Goal: Task Accomplishment & Management: Complete application form

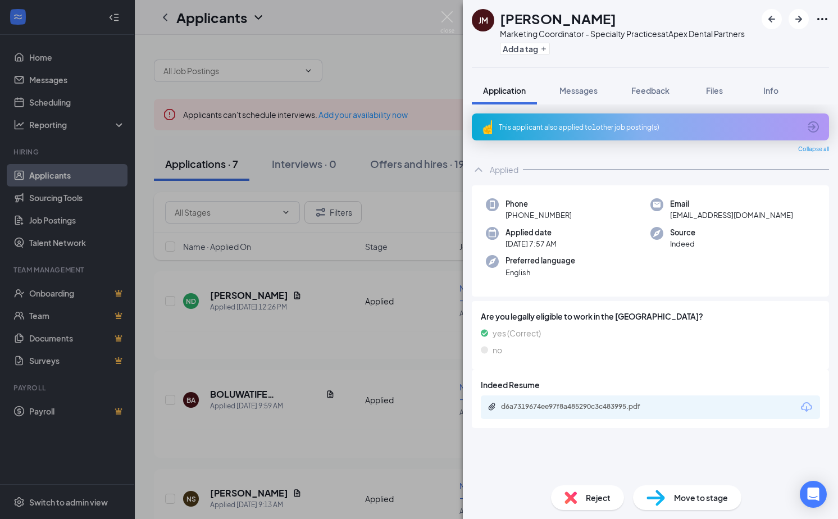
click at [666, 124] on div "This applicant also applied to 1 other job posting(s)" at bounding box center [649, 127] width 301 height 10
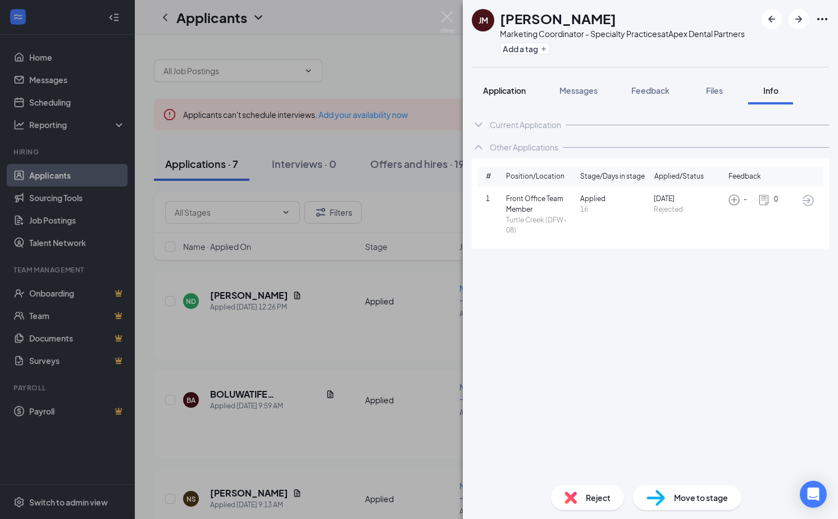
click at [502, 94] on span "Application" at bounding box center [504, 90] width 43 height 10
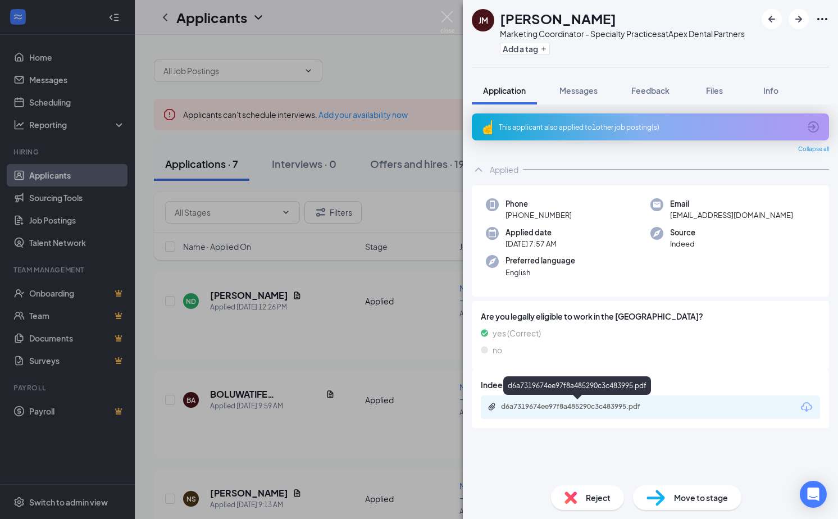
click at [593, 407] on div "d6a7319674ee97f8a485290c3c483995.pdf" at bounding box center [579, 406] width 157 height 9
click at [576, 493] on img at bounding box center [571, 497] width 12 height 12
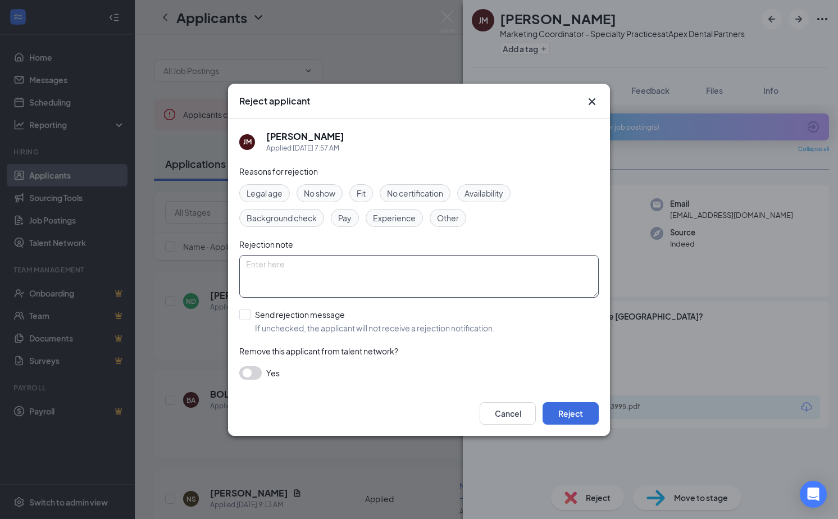
click at [316, 275] on textarea at bounding box center [418, 276] width 359 height 43
type textarea "Location and experience"
click at [565, 405] on button "Reject" at bounding box center [571, 413] width 56 height 22
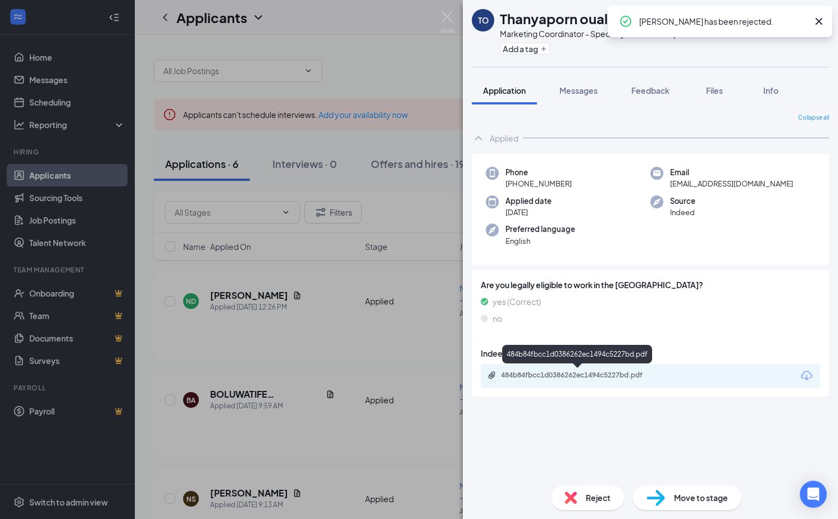
click at [565, 377] on div "484b84fbcc1d0386262ec1494c5227bd.pdf" at bounding box center [579, 375] width 157 height 9
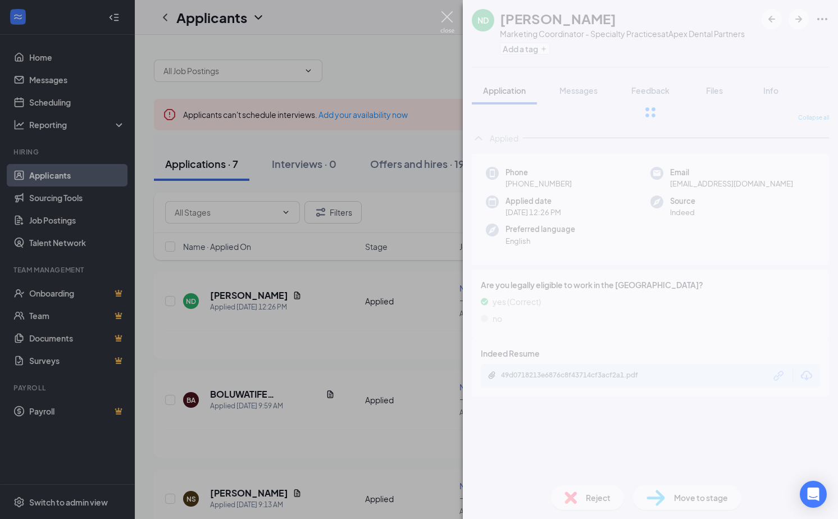
click at [445, 13] on img at bounding box center [447, 22] width 14 height 22
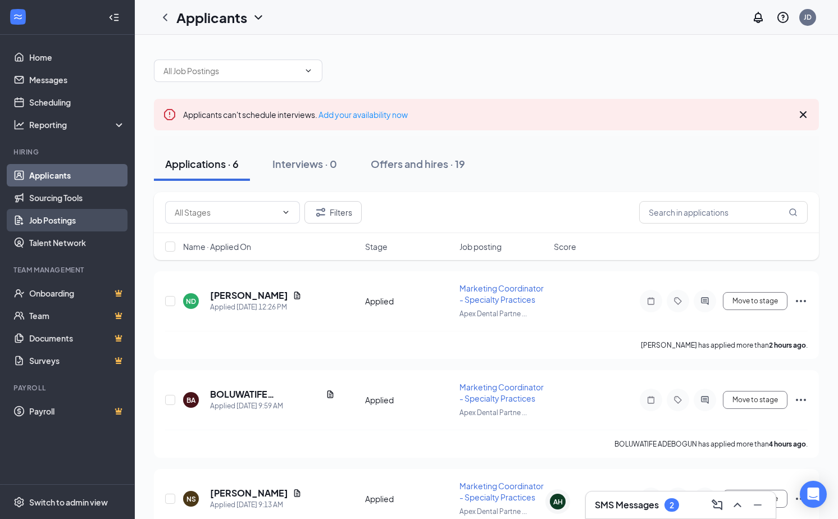
click at [45, 225] on link "Job Postings" at bounding box center [77, 220] width 96 height 22
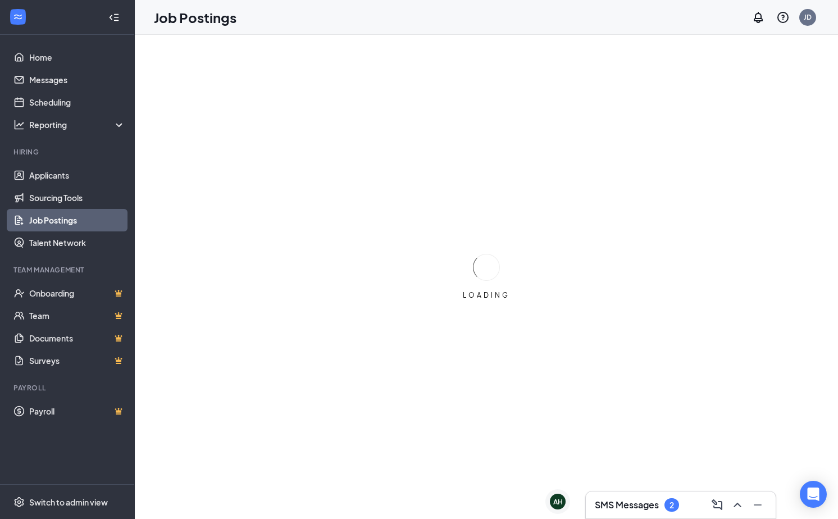
click at [672, 506] on div "2" at bounding box center [672, 505] width 4 height 10
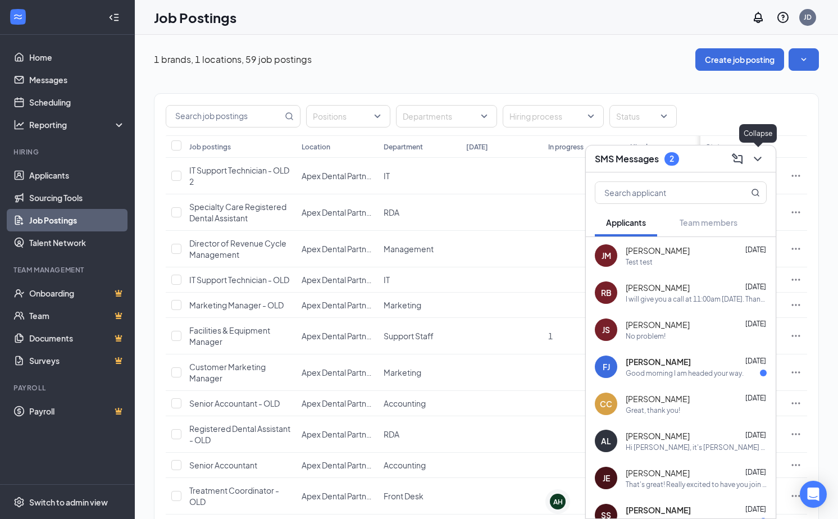
click at [763, 163] on icon "ChevronDown" at bounding box center [757, 158] width 13 height 13
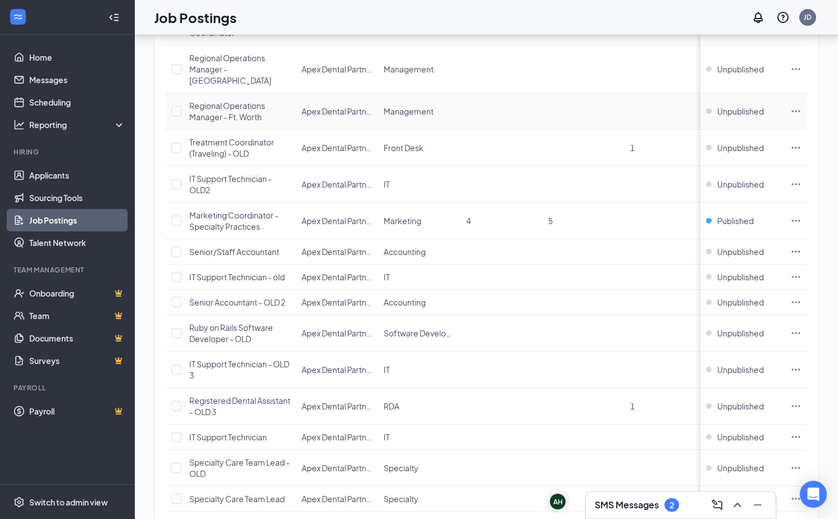
scroll to position [1128, 0]
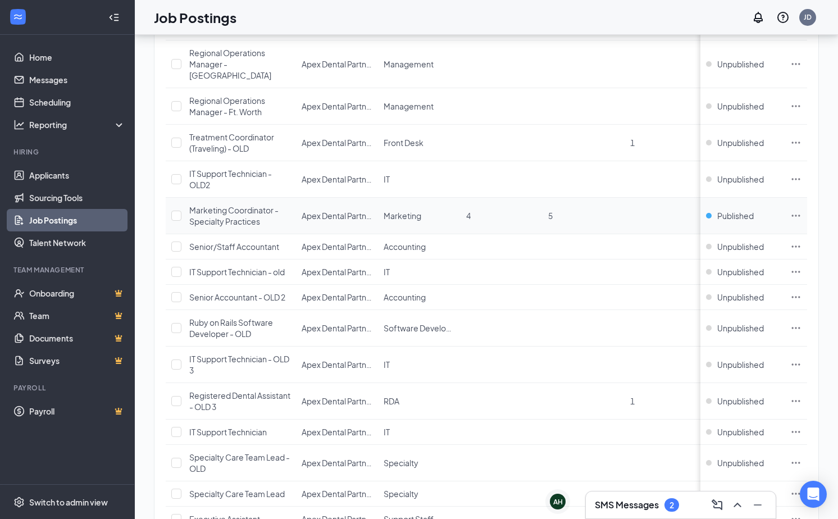
click at [254, 224] on span "Marketing Coordinator - Specialty Practices" at bounding box center [233, 215] width 89 height 21
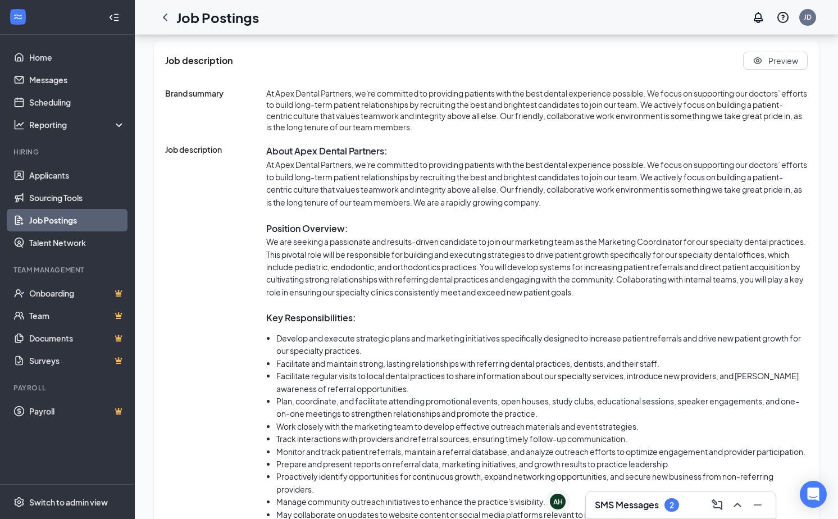
scroll to position [439, 0]
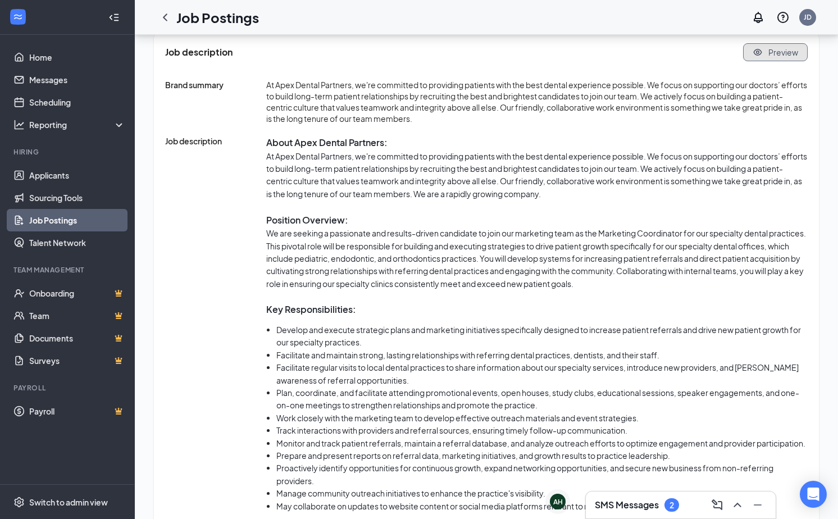
click at [772, 45] on button "Preview" at bounding box center [775, 52] width 65 height 18
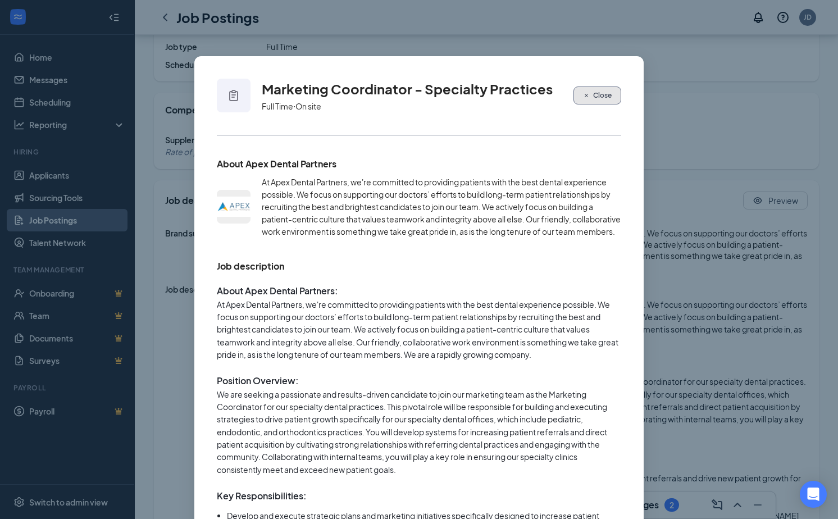
click at [607, 94] on span "Close" at bounding box center [602, 95] width 19 height 10
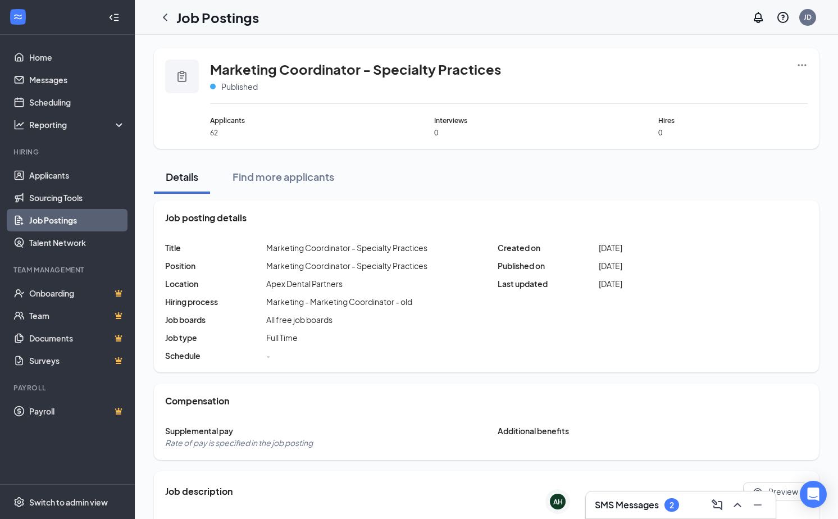
click at [800, 65] on icon "Ellipses" at bounding box center [802, 65] width 11 height 11
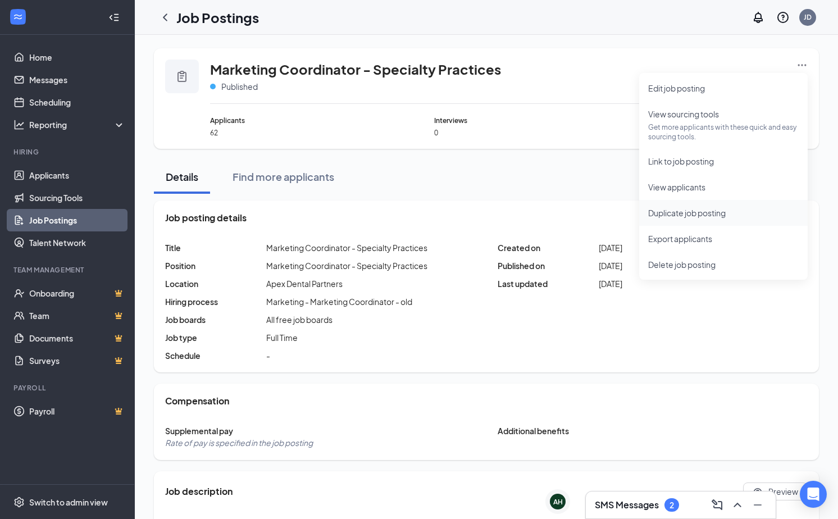
click at [695, 214] on span "Duplicate job posting" at bounding box center [687, 213] width 78 height 10
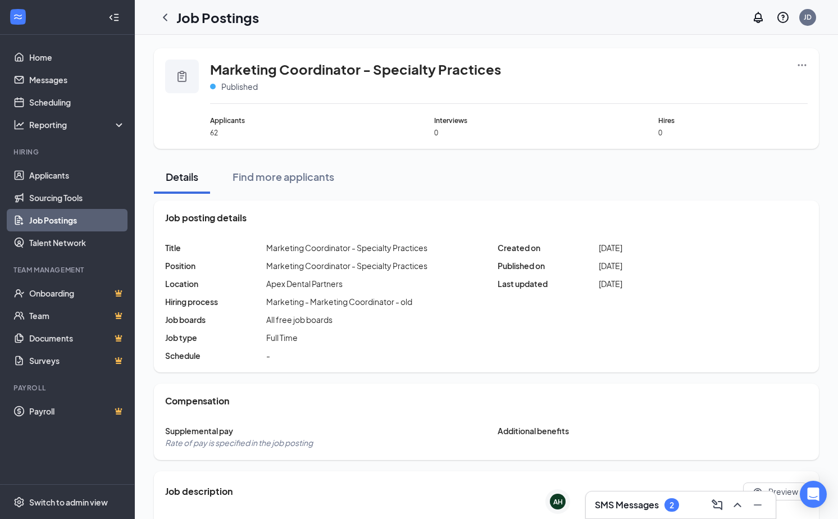
click at [813, 58] on div "Marketing Coordinator - Specialty Practices Published Applicants 62 Interviews …" at bounding box center [486, 98] width 665 height 101
click at [803, 66] on icon "Ellipses" at bounding box center [802, 65] width 11 height 11
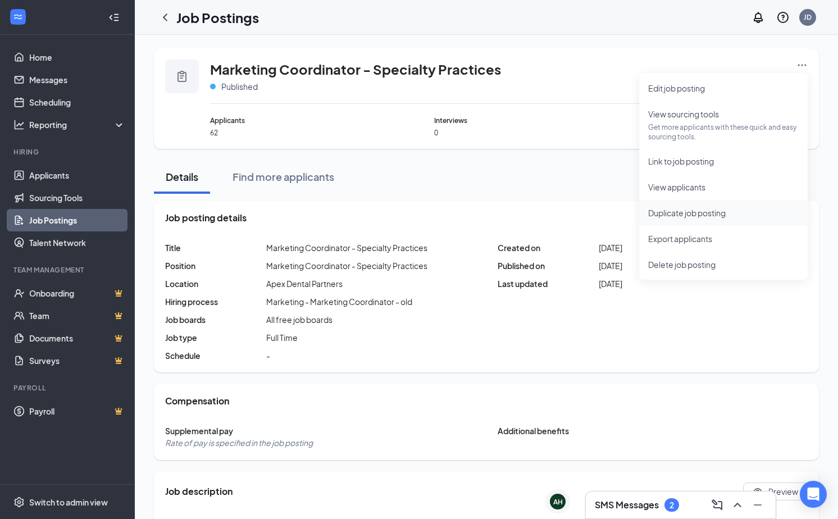
click at [670, 213] on span "Duplicate job posting" at bounding box center [687, 213] width 78 height 10
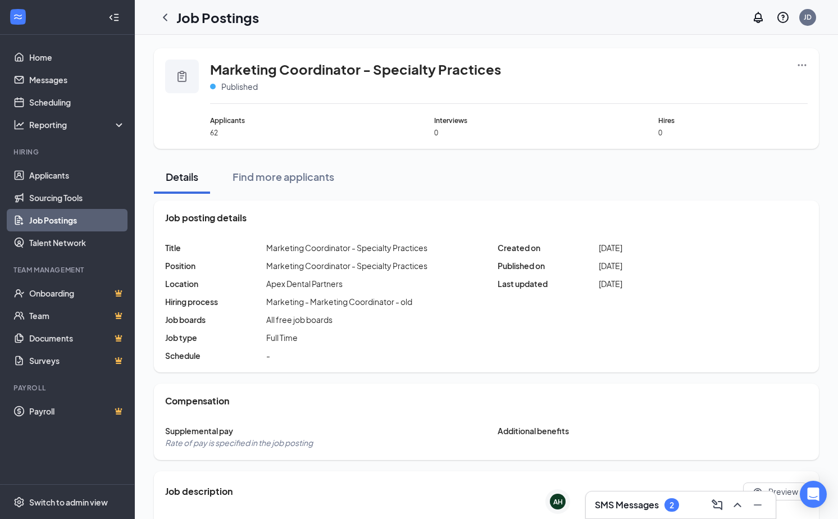
click at [74, 224] on link "Job Postings" at bounding box center [77, 220] width 96 height 22
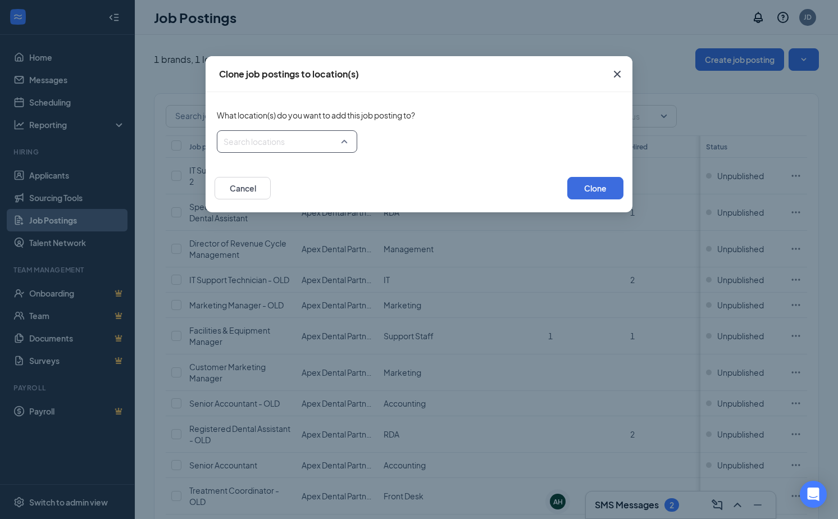
click at [347, 145] on div "Search locations" at bounding box center [287, 141] width 140 height 22
click at [245, 172] on span "All Locations" at bounding box center [263, 170] width 45 height 11
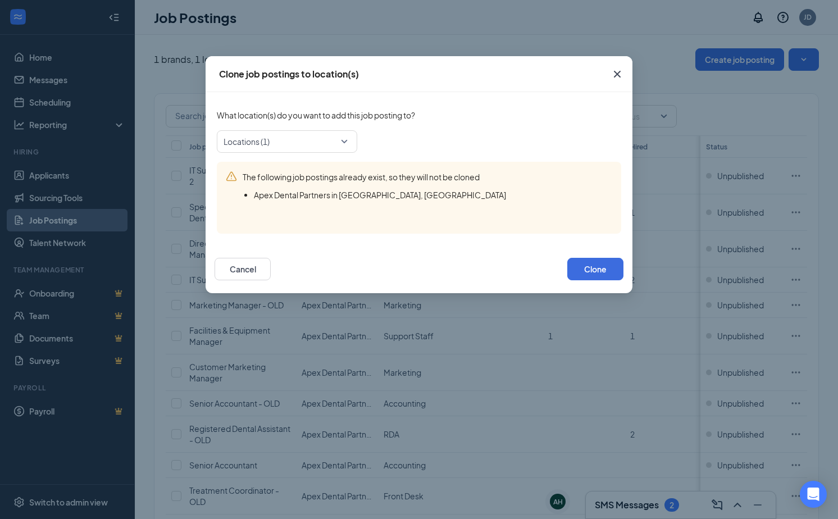
click at [590, 192] on div "The following job postings already exist, so they will not be cloned Apex Denta…" at bounding box center [419, 198] width 404 height 72
click at [583, 263] on button "Clone" at bounding box center [595, 269] width 56 height 22
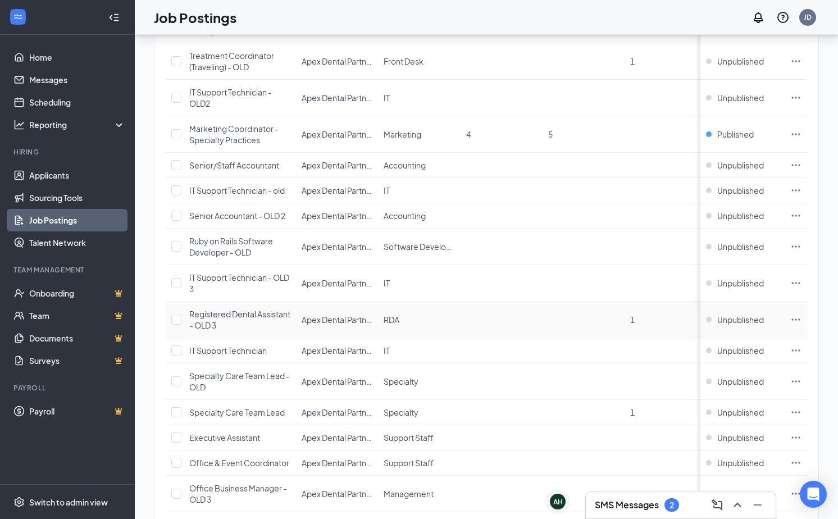
scroll to position [1190, 0]
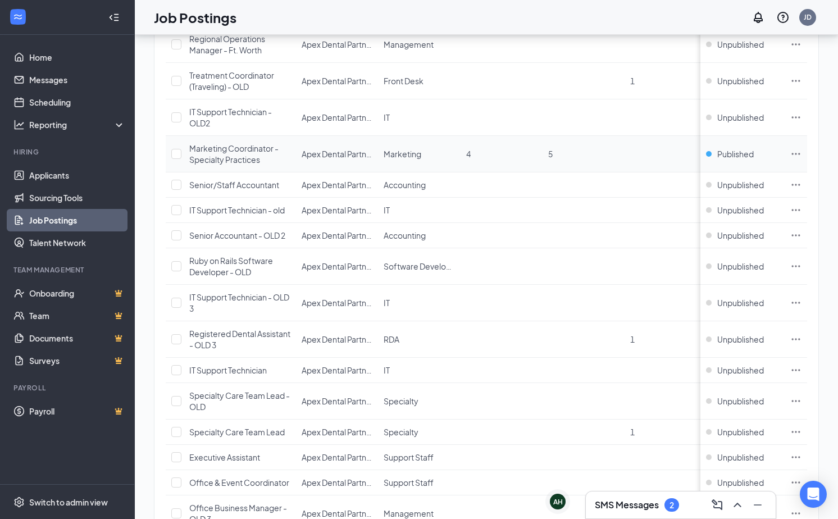
click at [794, 160] on icon "Ellipses" at bounding box center [795, 153] width 11 height 11
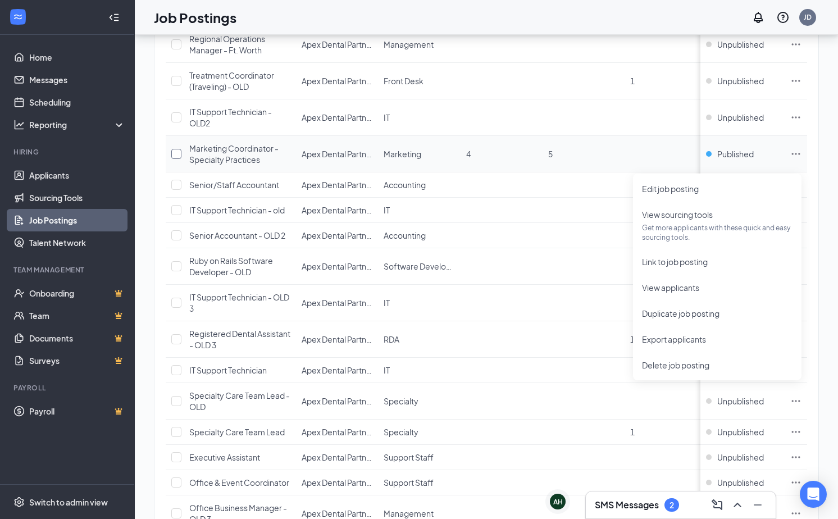
click at [175, 159] on input "checkbox" at bounding box center [176, 154] width 10 height 10
checkbox input "true"
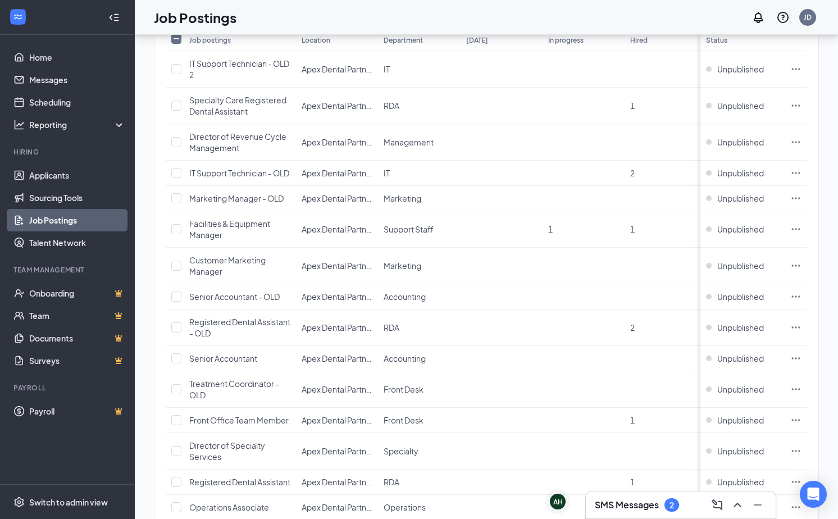
scroll to position [0, 0]
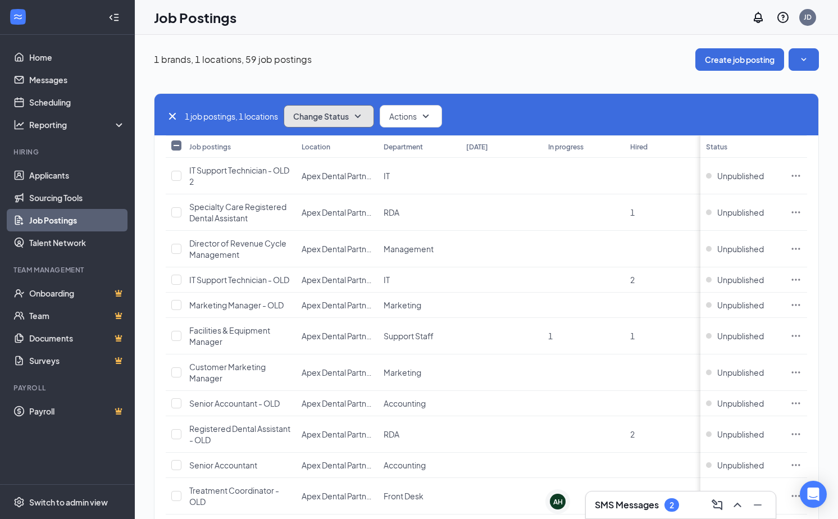
click at [359, 111] on icon "SmallChevronDown" at bounding box center [357, 116] width 13 height 13
click at [344, 165] on div "Unpublish" at bounding box center [353, 171] width 135 height 25
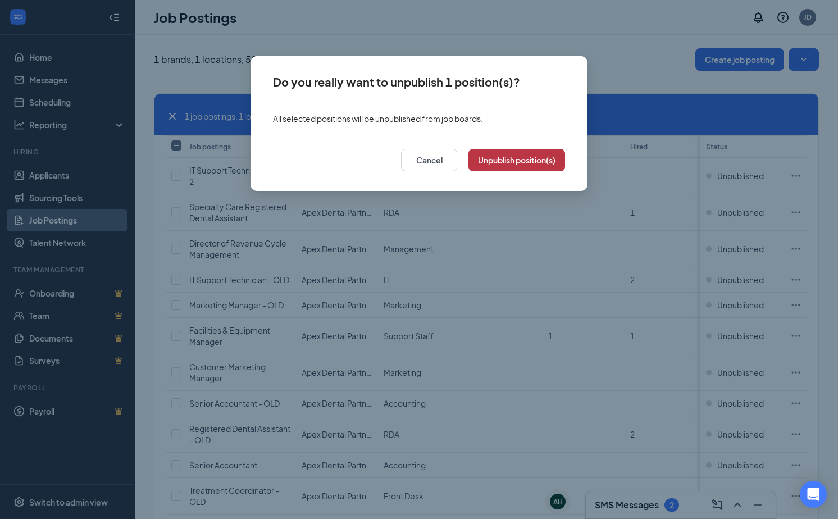
click at [530, 151] on button "Unpublish position(s)" at bounding box center [516, 160] width 97 height 22
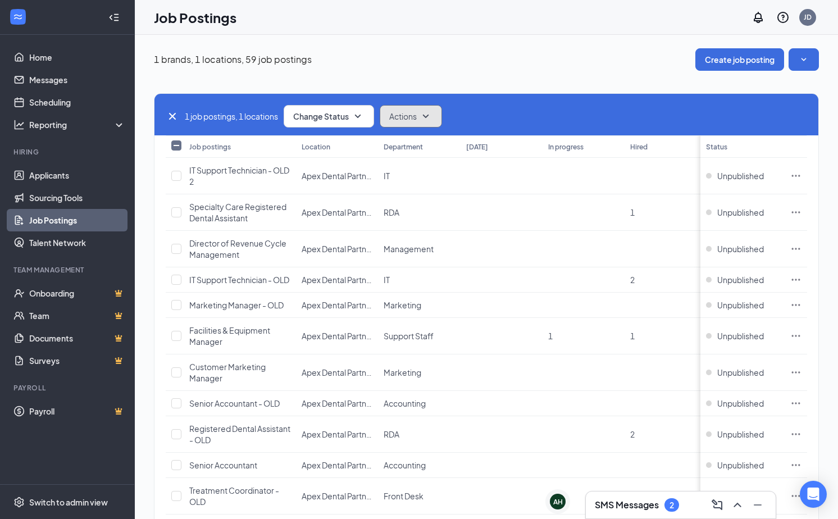
click at [427, 125] on button "Actions" at bounding box center [411, 116] width 62 height 22
click at [411, 180] on div "Duplicate" at bounding box center [432, 171] width 98 height 25
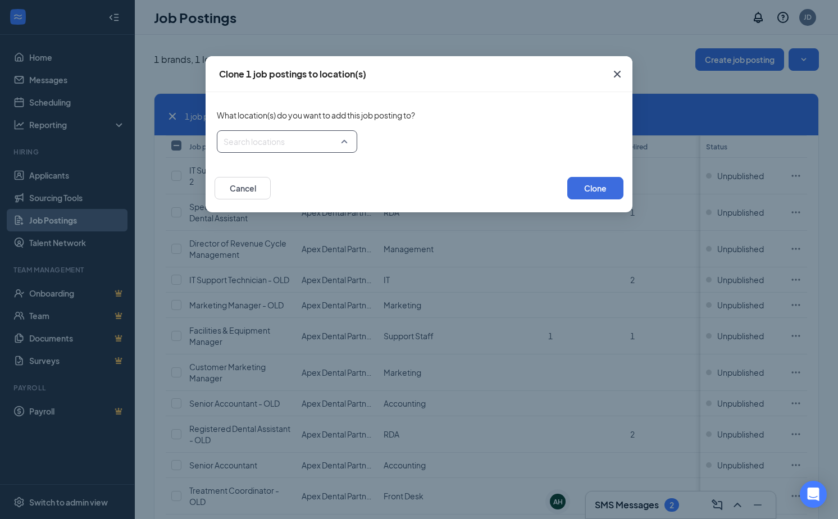
click at [342, 135] on div at bounding box center [283, 142] width 119 height 18
click at [249, 218] on span "Apex Dental Partners" at bounding box center [294, 217] width 118 height 21
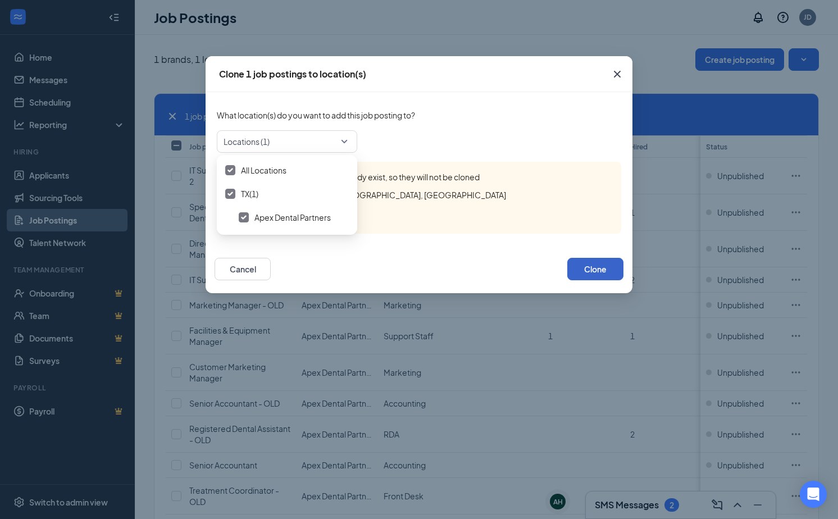
click at [600, 263] on button "Clone" at bounding box center [595, 269] width 56 height 22
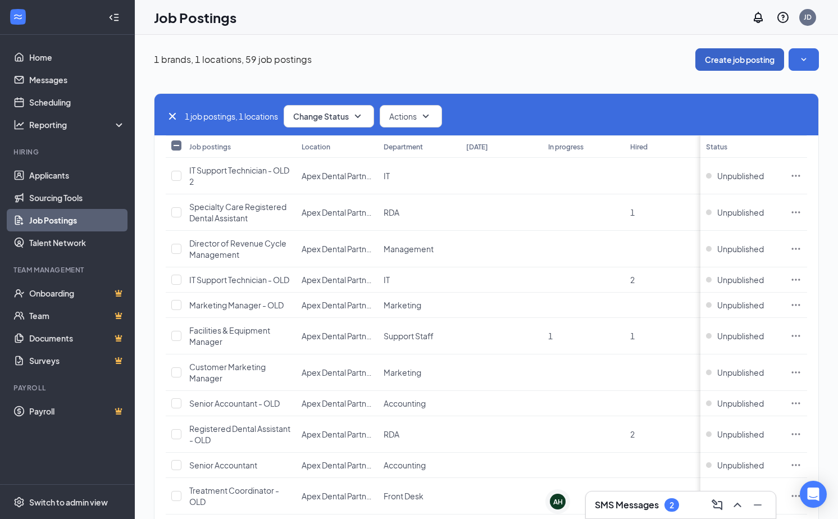
click at [759, 60] on button "Create job posting" at bounding box center [739, 59] width 89 height 22
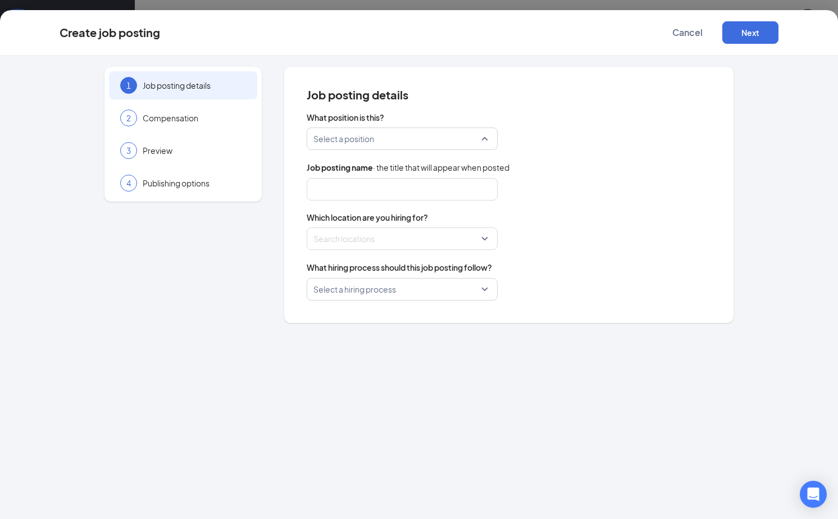
click at [420, 141] on input "search" at bounding box center [398, 138] width 170 height 21
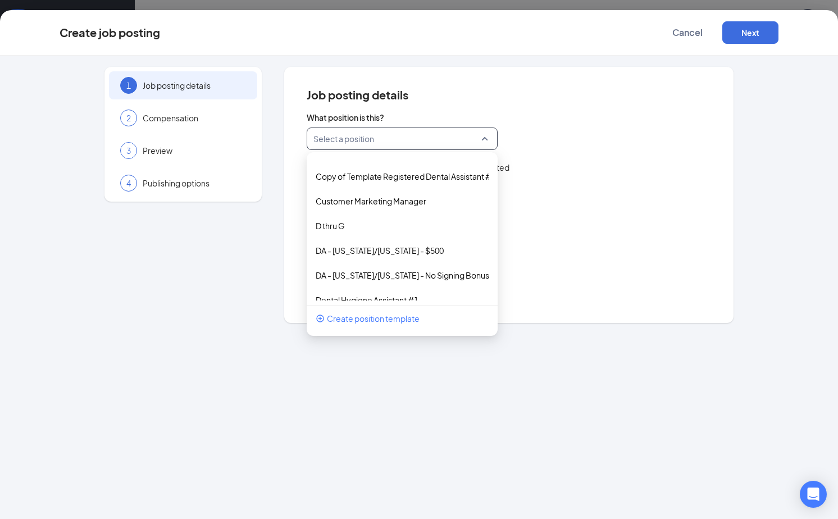
scroll to position [140, 0]
click at [378, 323] on span "Create position template" at bounding box center [373, 318] width 93 height 12
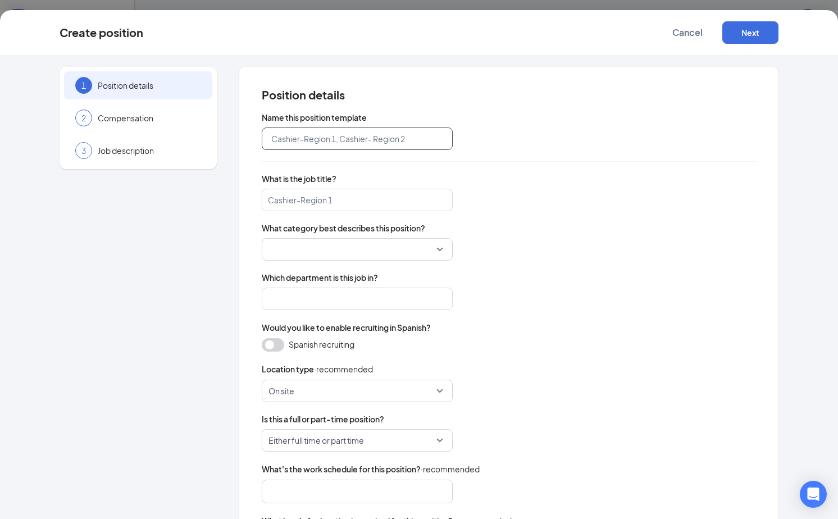
click at [354, 140] on input "text" at bounding box center [357, 139] width 191 height 22
paste input "Marketing Manager, Specialty Growth & Outreach"
type input "Marketing Manager, Specialty Growth & Outreach"
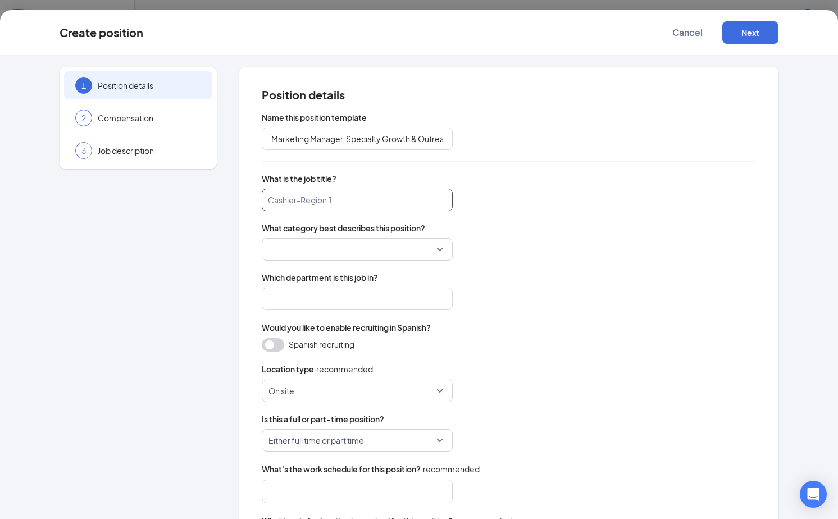
click at [342, 202] on input "search" at bounding box center [357, 200] width 191 height 22
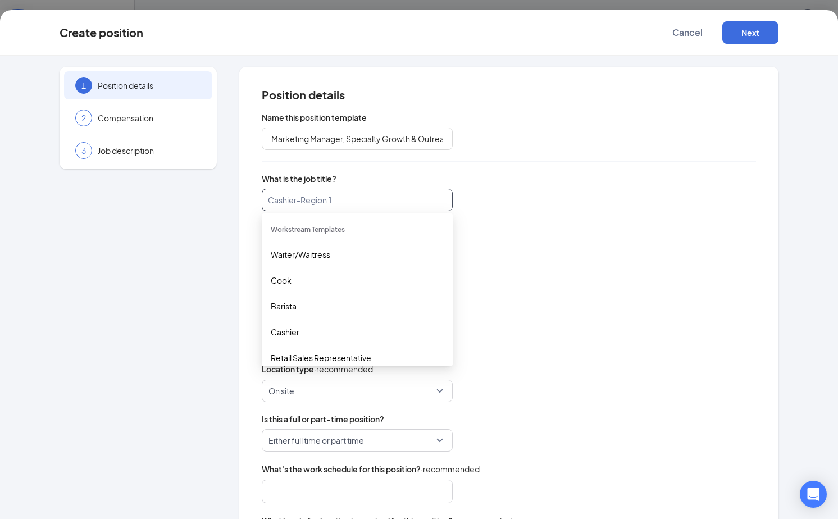
paste input "Marketing Manager, Specialty Growth & Outreach"
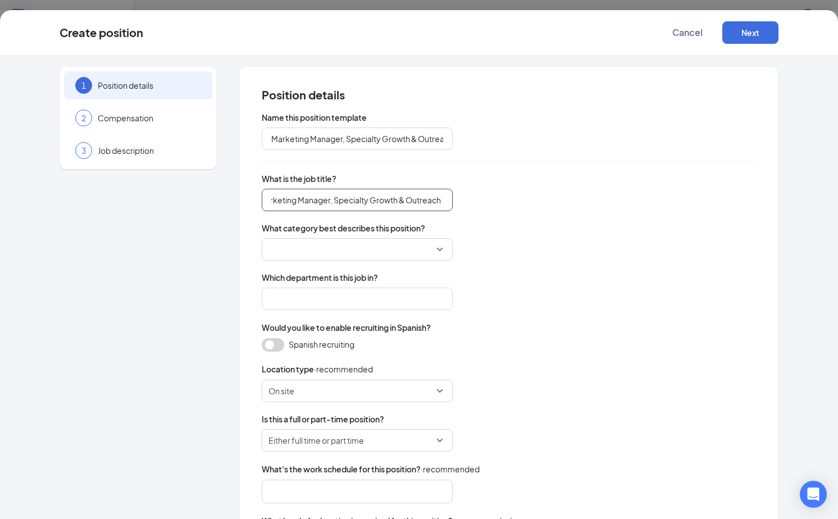
type input "Marketing Manager, Specialty Growth & Outreach"
click at [399, 245] on input "search" at bounding box center [353, 249] width 170 height 21
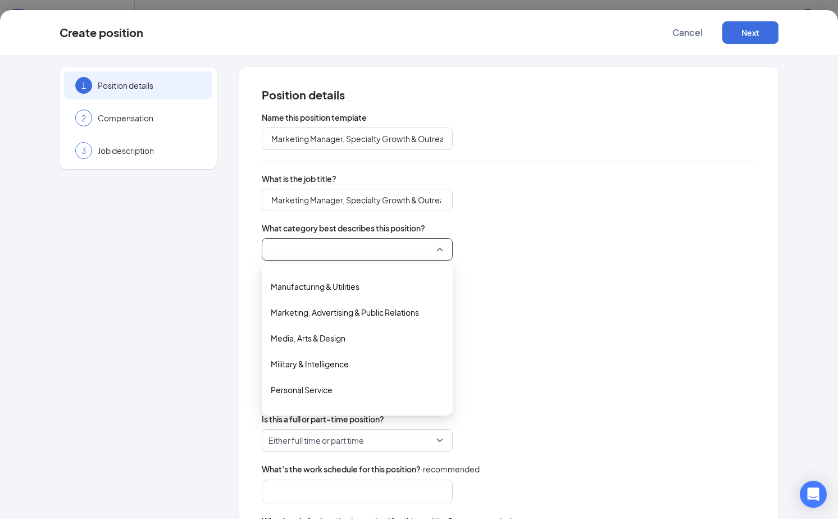
scroll to position [300, 0]
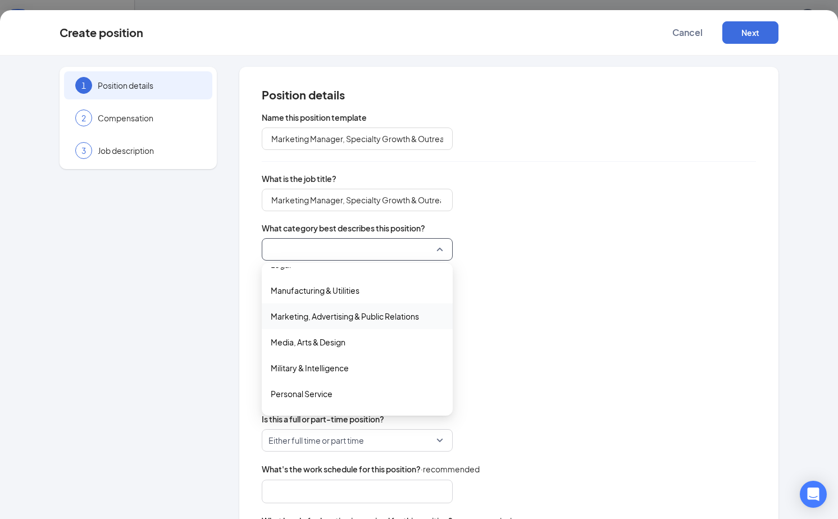
click at [338, 316] on span "Marketing, Advertising & Public Relations" at bounding box center [345, 316] width 148 height 12
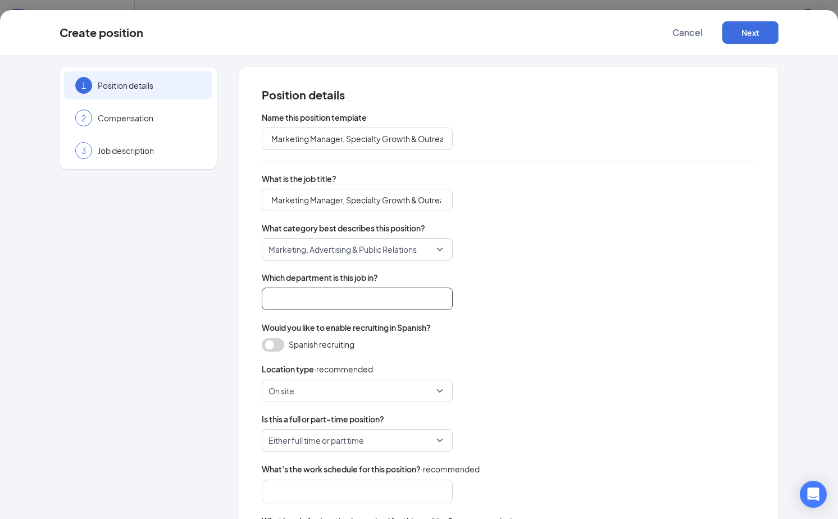
click at [348, 305] on input "search" at bounding box center [357, 299] width 191 height 22
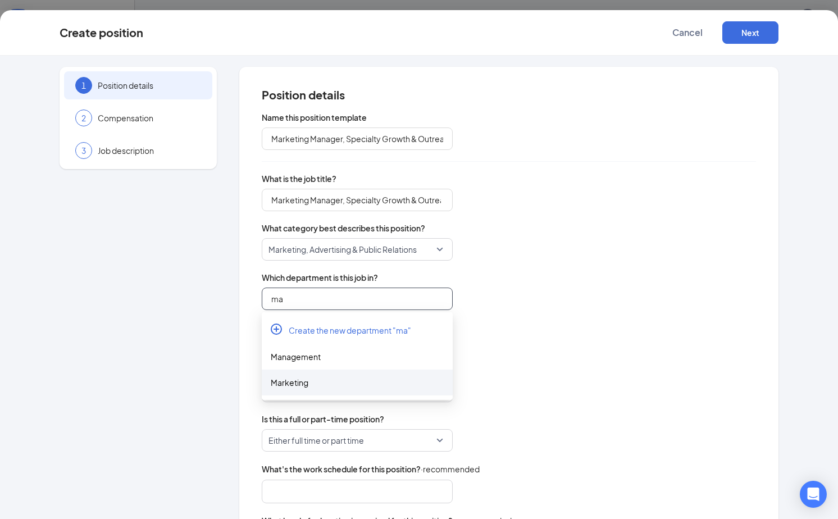
click at [316, 389] on div "Marketing" at bounding box center [357, 383] width 191 height 26
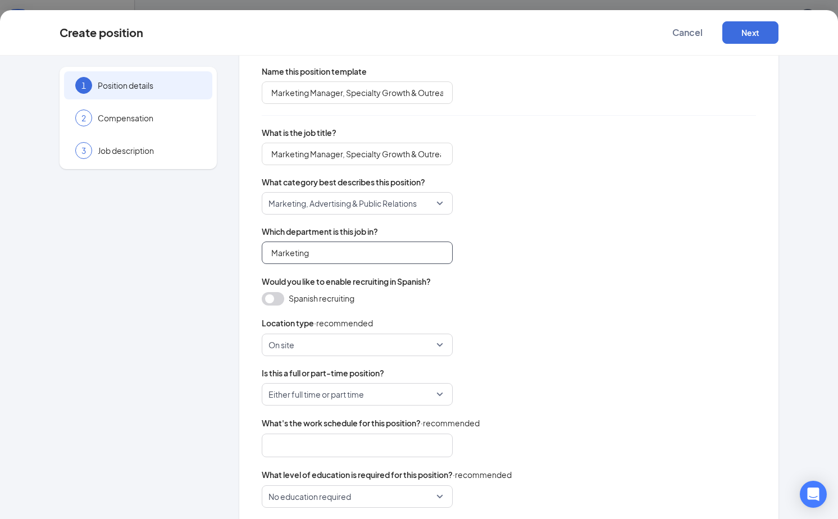
scroll to position [47, 0]
click at [331, 395] on span "Either full time or part time" at bounding box center [315, 393] width 95 height 21
type input "Marketing"
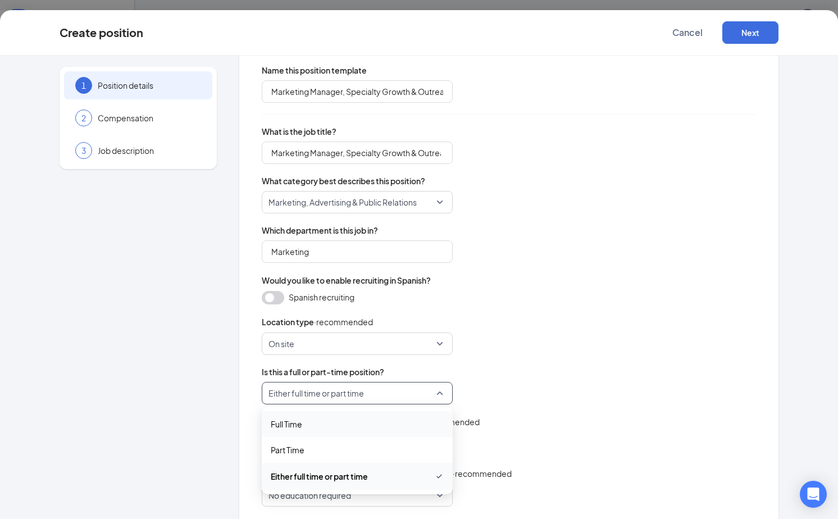
click at [324, 423] on span "Full Time" at bounding box center [357, 424] width 173 height 12
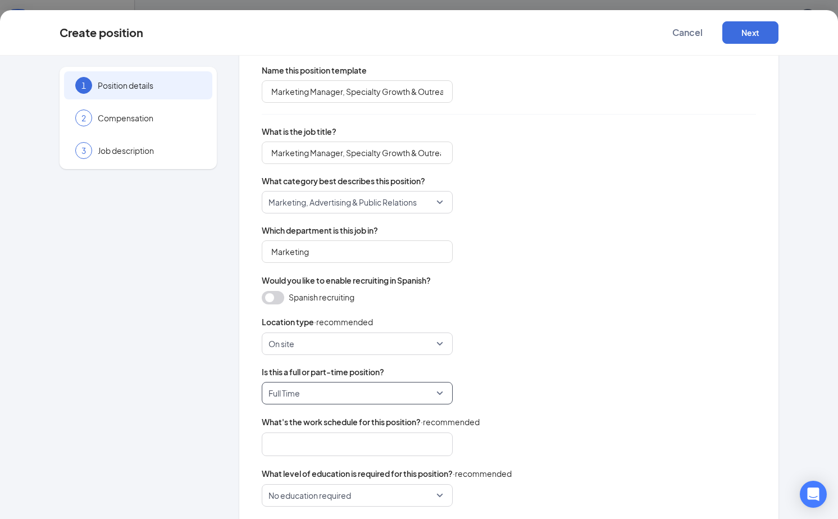
click at [348, 448] on div at bounding box center [351, 444] width 161 height 18
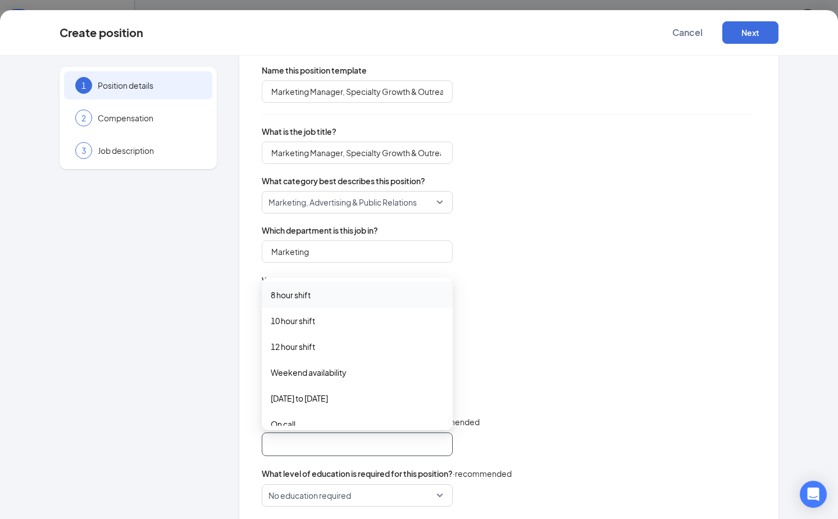
click at [338, 298] on span "8 hour shift" at bounding box center [357, 295] width 173 height 12
click at [374, 399] on span "[DATE] to [DATE]" at bounding box center [357, 399] width 173 height 12
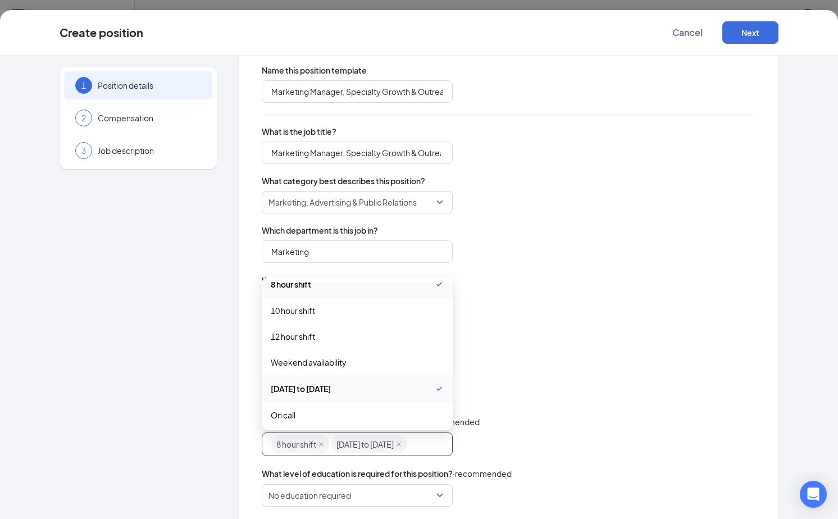
scroll to position [0, 0]
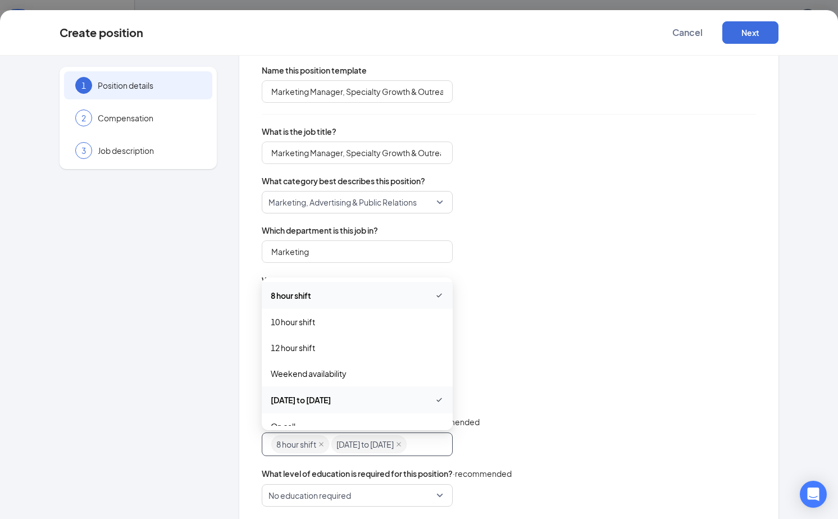
click at [538, 362] on div "Name this position template Marketing Manager, Specialty Growth & Outreach What…" at bounding box center [509, 318] width 494 height 507
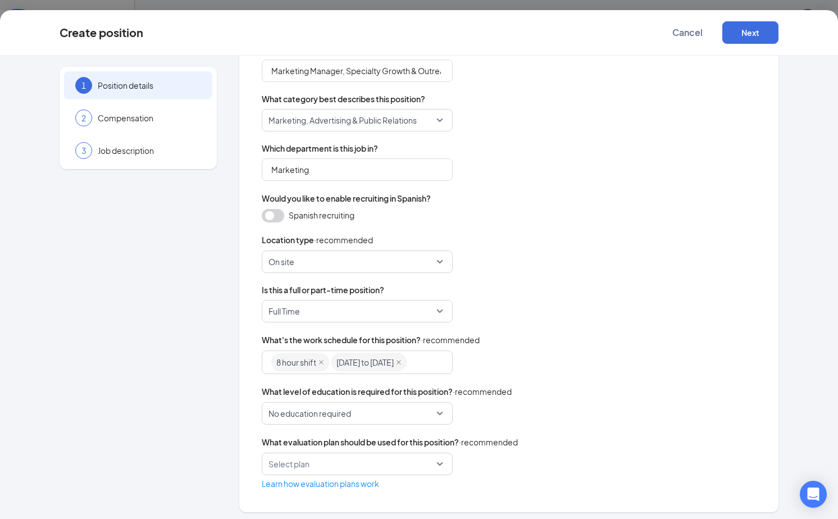
scroll to position [134, 0]
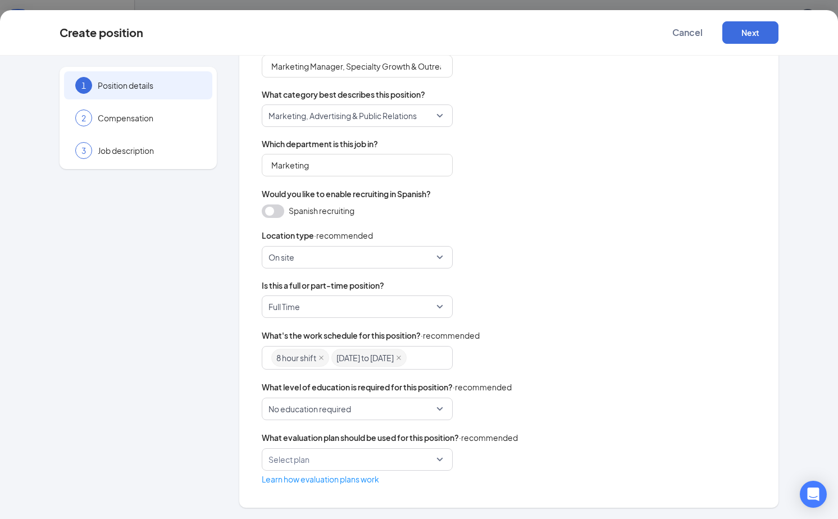
click at [443, 409] on span "No education required" at bounding box center [357, 408] width 178 height 21
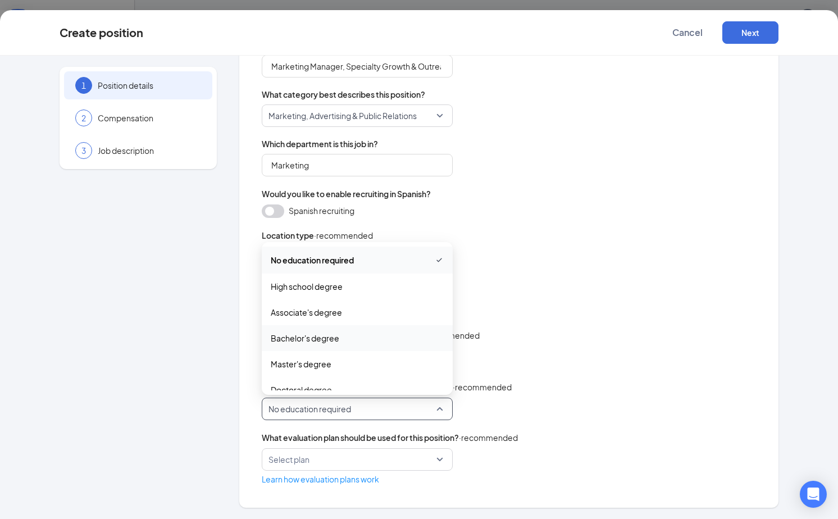
click at [409, 344] on span "Bachelor's degree" at bounding box center [357, 338] width 173 height 12
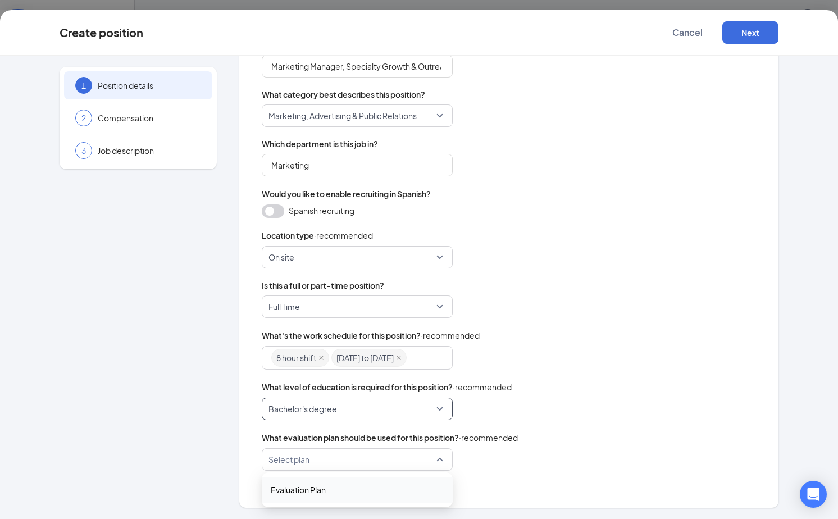
click at [439, 456] on div "Select plan" at bounding box center [357, 459] width 191 height 22
click at [489, 452] on div "Select plan 919 Evaluation Plan" at bounding box center [509, 459] width 494 height 22
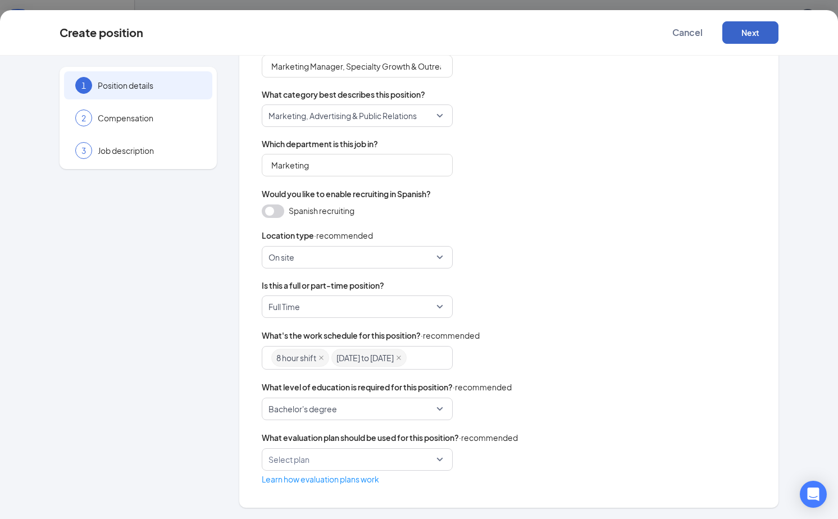
click at [745, 36] on button "Next" at bounding box center [750, 32] width 56 height 22
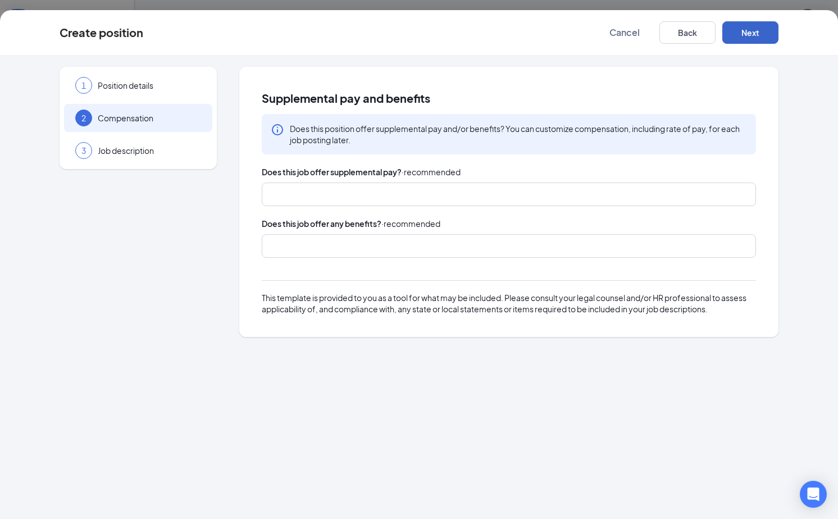
click at [544, 238] on div at bounding box center [503, 246] width 465 height 18
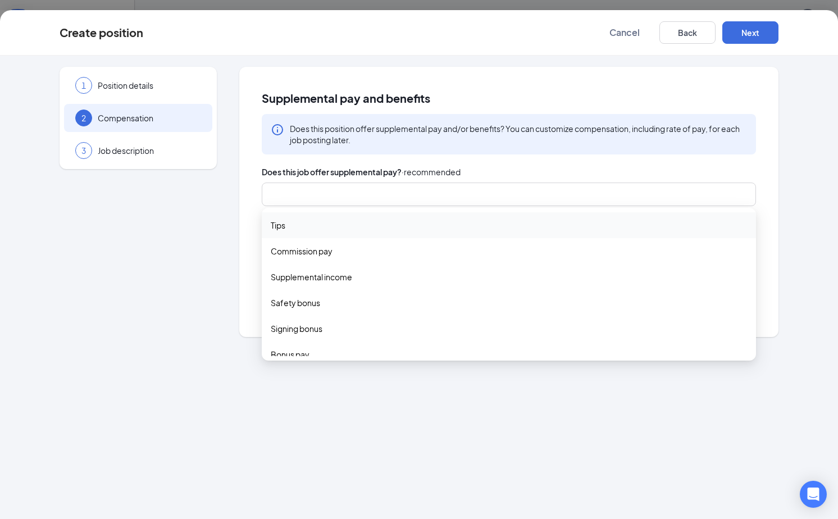
click at [529, 192] on div at bounding box center [503, 194] width 465 height 18
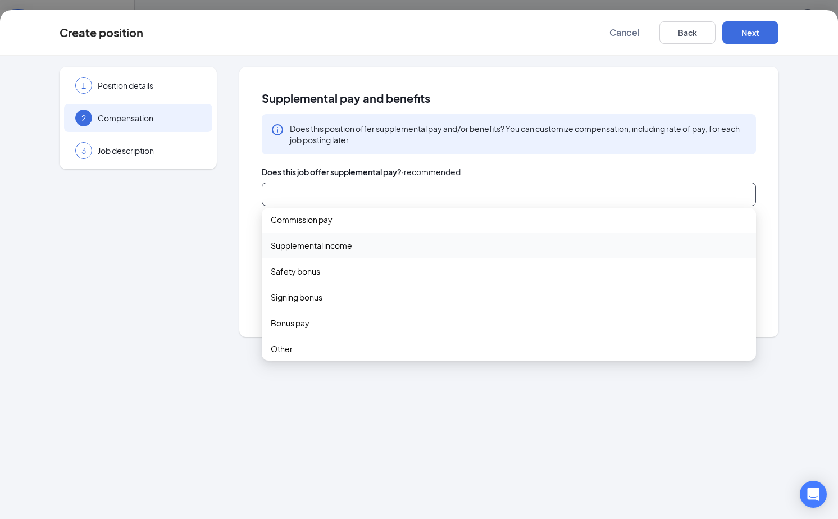
scroll to position [37, 0]
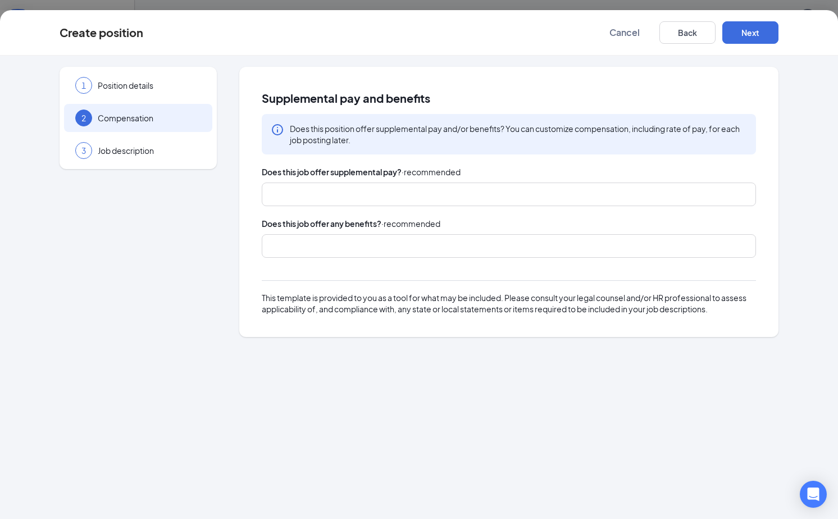
click at [576, 152] on div "Does this position offer supplemental pay and/or benefits? You can customize co…" at bounding box center [509, 134] width 494 height 40
click at [497, 241] on div at bounding box center [503, 246] width 465 height 18
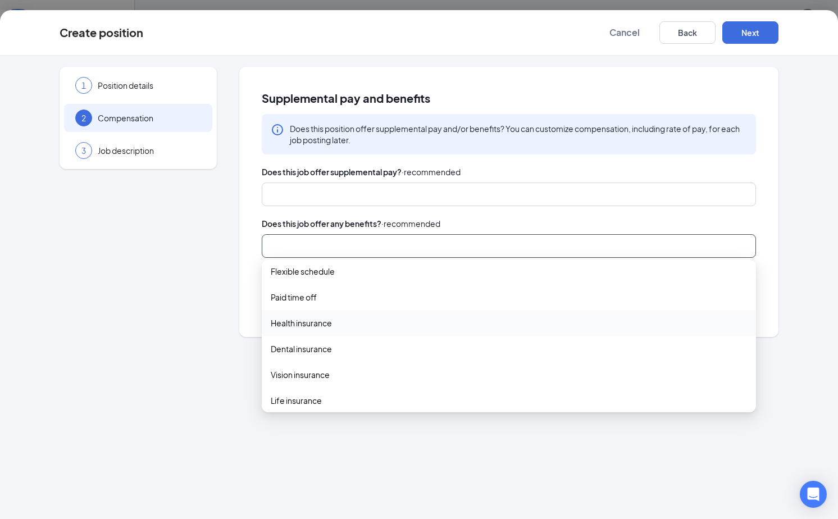
scroll to position [0, 0]
click at [481, 303] on span "Paid time off" at bounding box center [509, 303] width 476 height 12
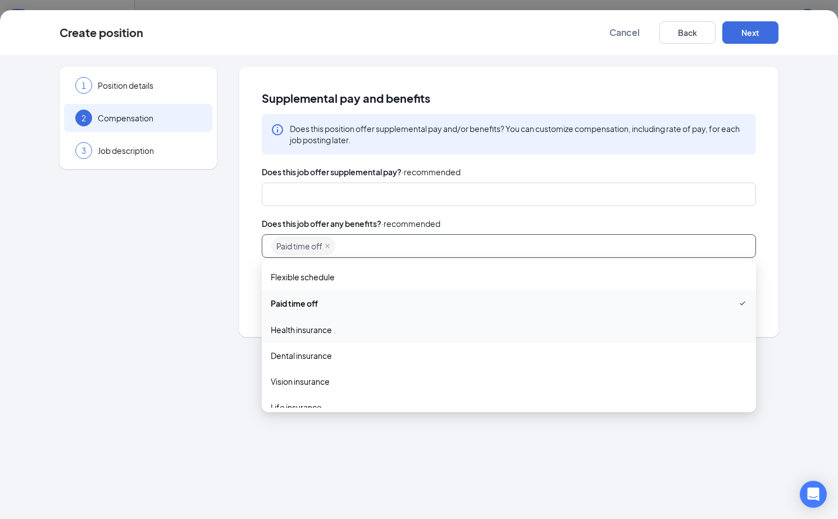
click at [476, 336] on div "Health insurance" at bounding box center [509, 330] width 494 height 26
click at [469, 352] on span "Dental insurance" at bounding box center [509, 357] width 476 height 12
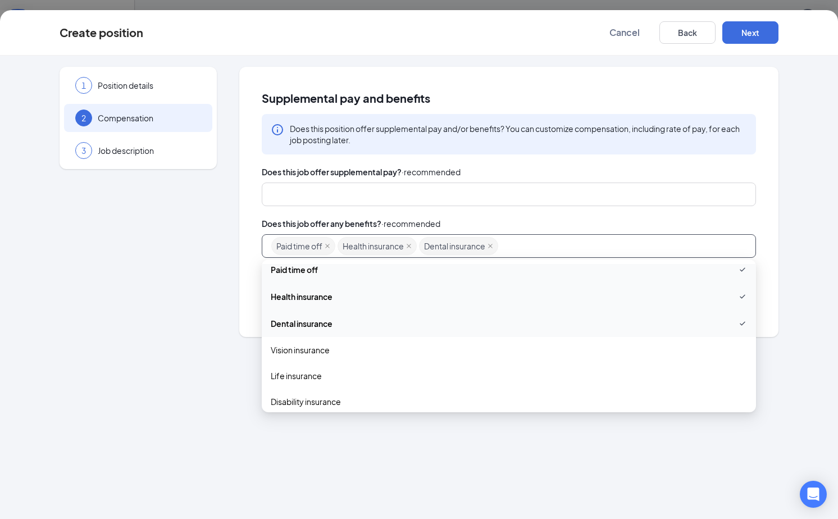
scroll to position [35, 0]
click at [469, 352] on span "Vision insurance" at bounding box center [509, 349] width 476 height 12
click at [469, 351] on span "Vision insurance" at bounding box center [509, 349] width 476 height 13
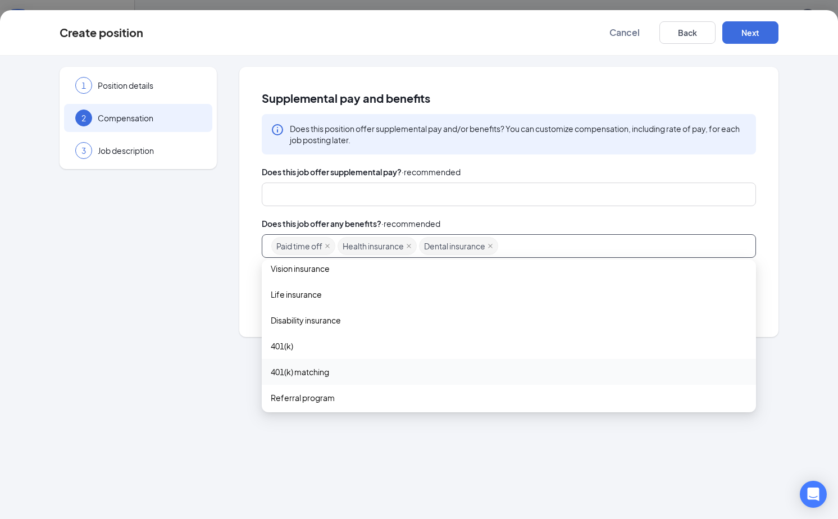
click at [458, 374] on span "401(k) matching" at bounding box center [509, 372] width 476 height 12
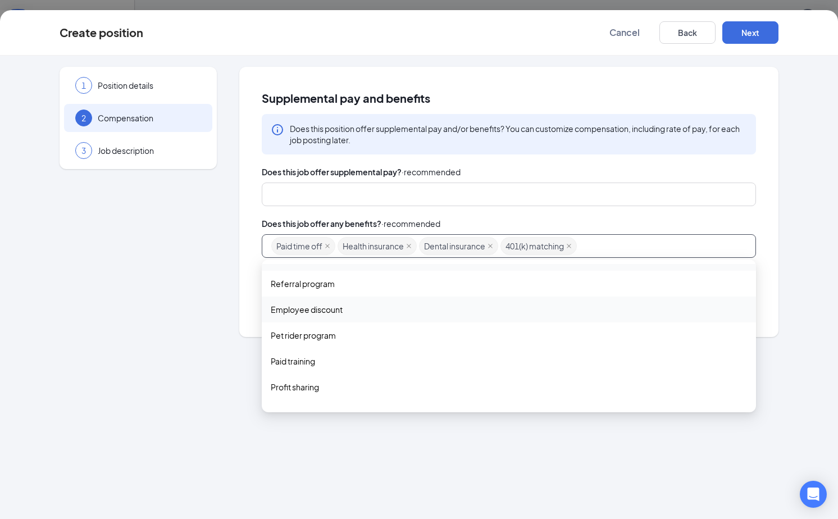
click at [453, 314] on span "Employee discount" at bounding box center [509, 309] width 476 height 12
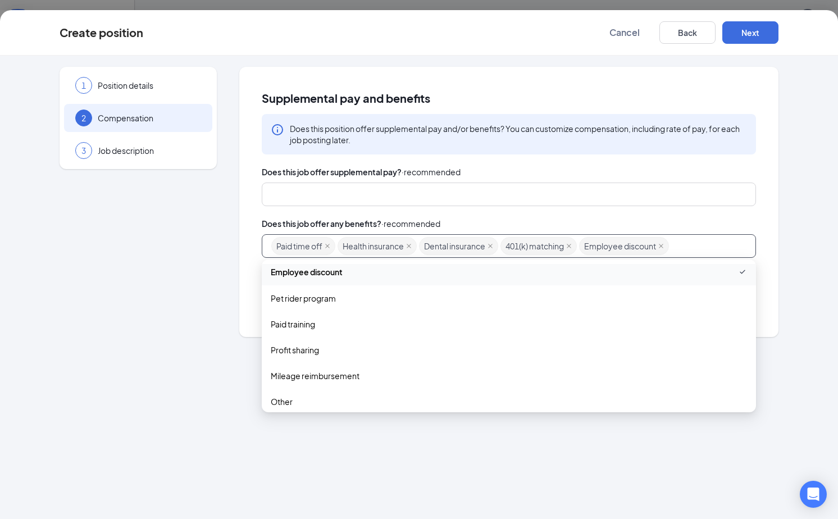
scroll to position [275, 0]
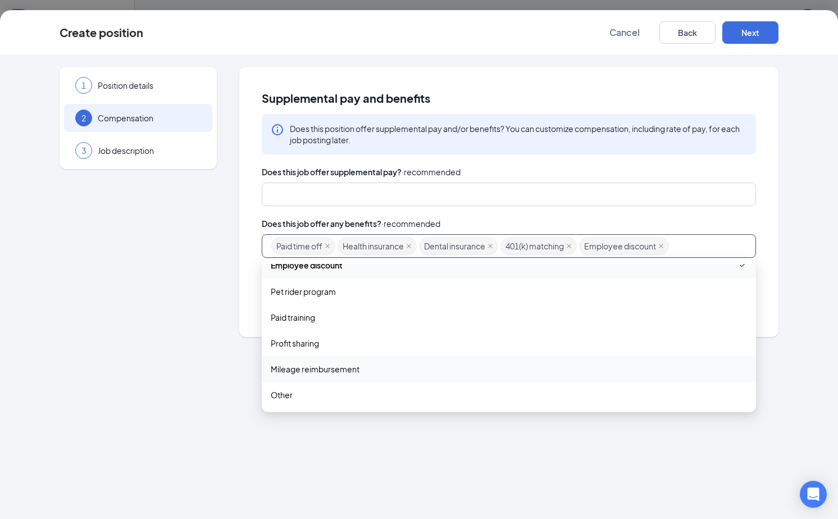
click at [429, 368] on span "Mileage reimbursement" at bounding box center [509, 369] width 476 height 12
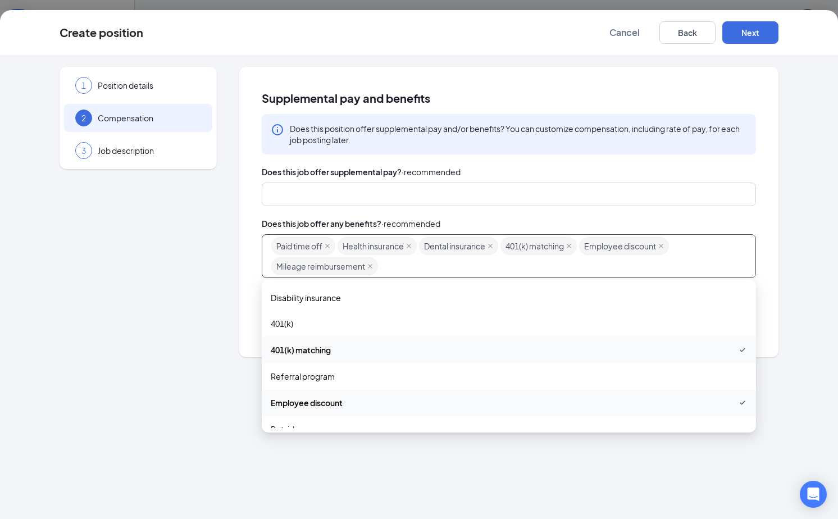
scroll to position [0, 0]
click at [575, 213] on div "Does this job offer supplemental pay? · recommended tips commission_pay supplem…" at bounding box center [509, 250] width 494 height 169
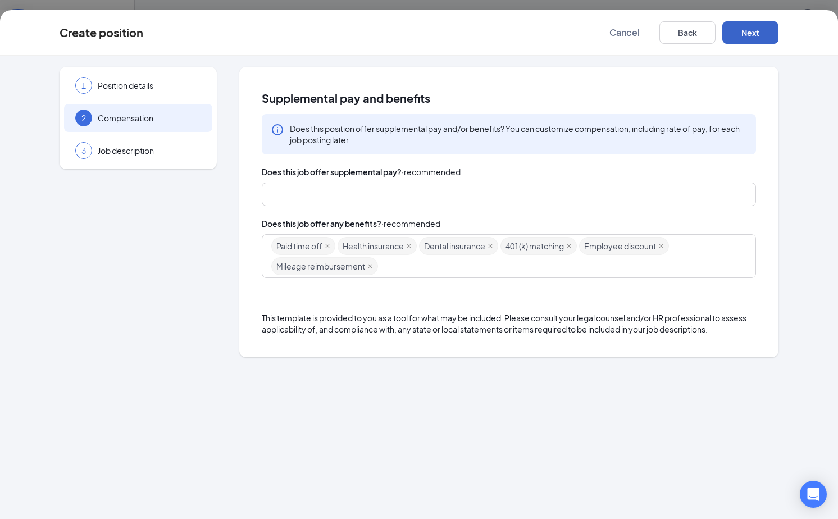
click at [759, 33] on button "Next" at bounding box center [750, 32] width 56 height 22
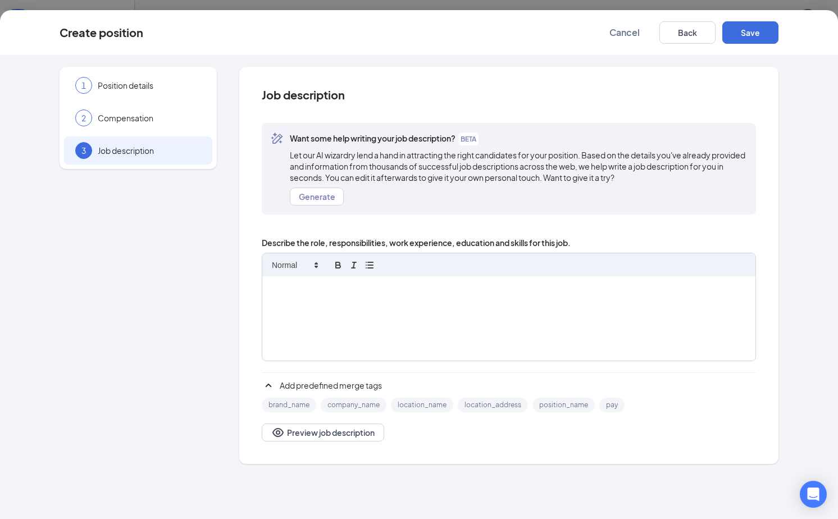
click at [334, 295] on div at bounding box center [508, 318] width 493 height 84
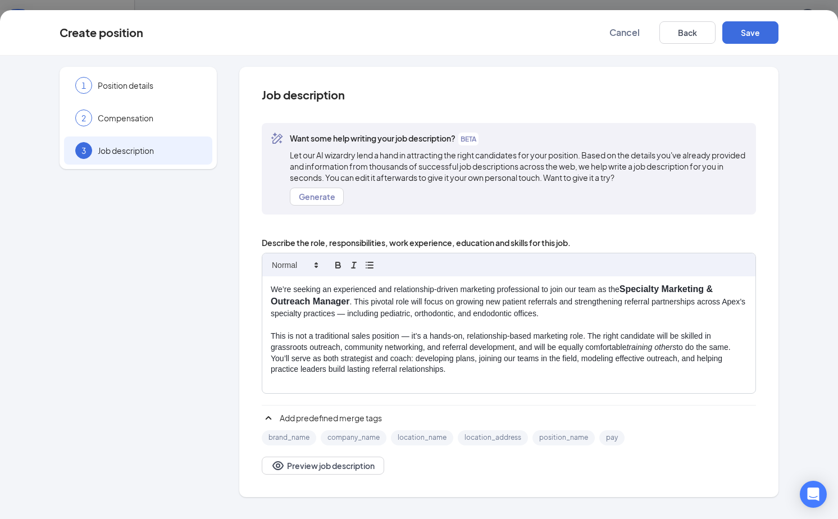
click at [347, 301] on strong "Specialty Marketing & Outreach Manager" at bounding box center [493, 295] width 445 height 22
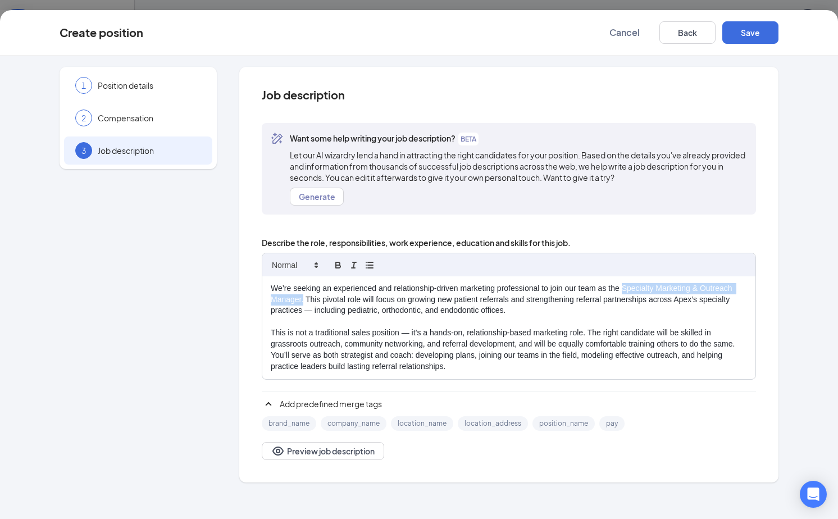
drag, startPoint x: 622, startPoint y: 288, endPoint x: 303, endPoint y: 299, distance: 319.8
click at [303, 299] on p "We’re seeking an experienced and relationship-driven marketing professional to …" at bounding box center [509, 300] width 476 height 34
click at [451, 367] on p "This is not a traditional sales position — it’s a hands-on, relationship-based …" at bounding box center [509, 349] width 476 height 45
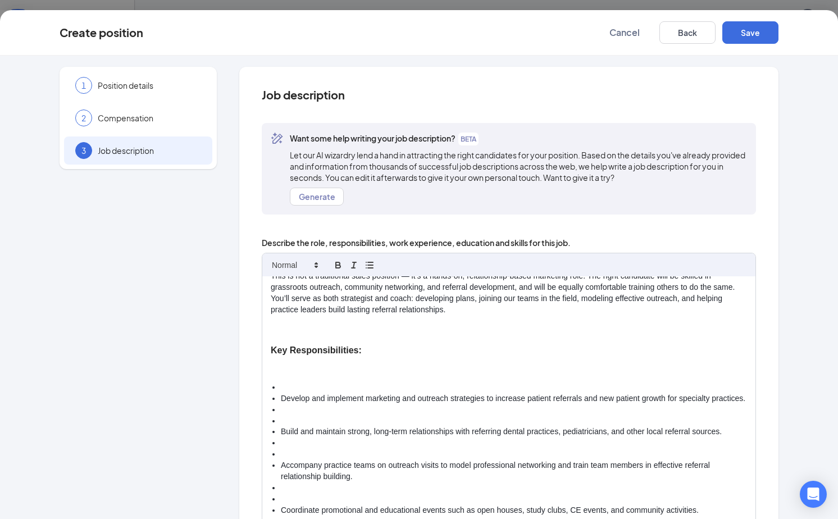
scroll to position [62, 0]
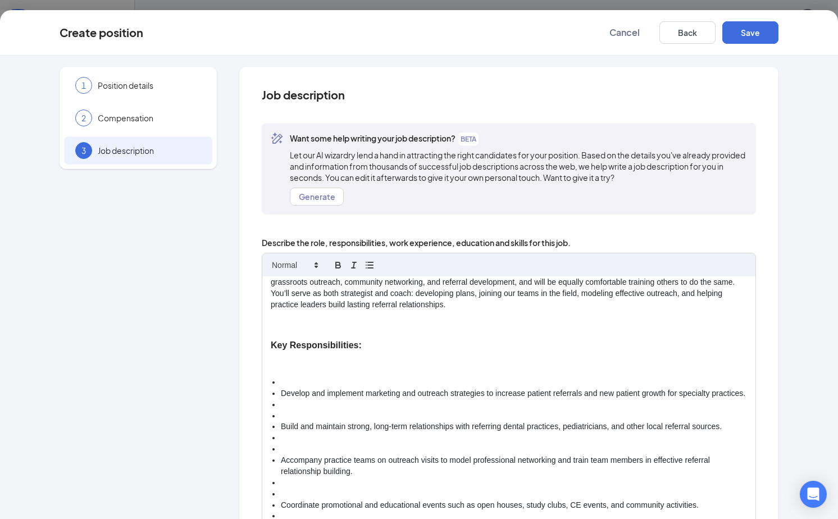
click at [281, 380] on li at bounding box center [514, 382] width 466 height 11
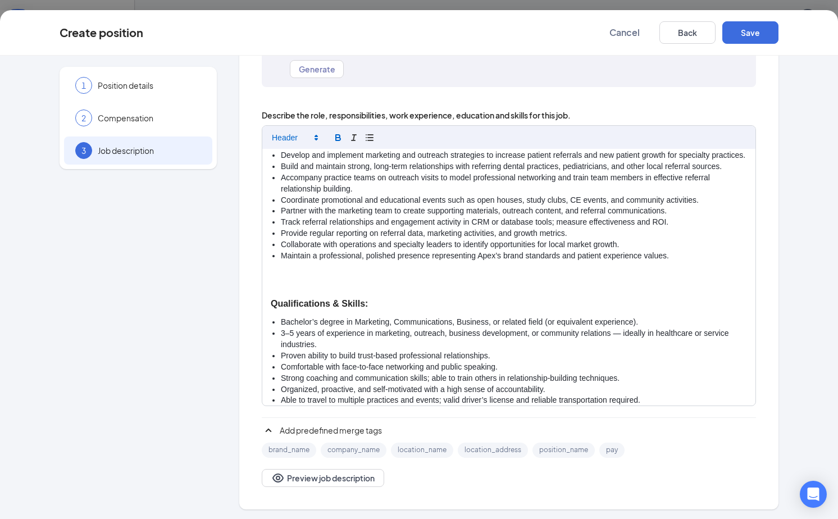
scroll to position [157, 0]
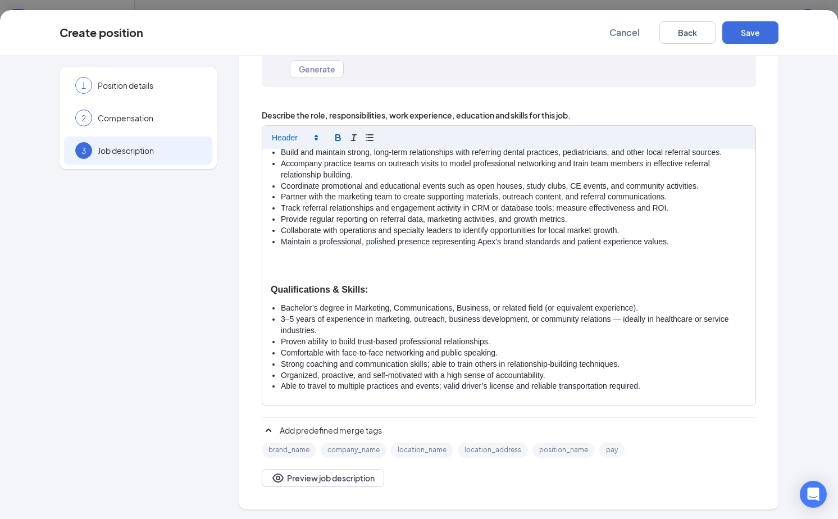
click at [647, 386] on li "Able to travel to multiple practices and events; valid driver’s license and rel…" at bounding box center [514, 386] width 466 height 11
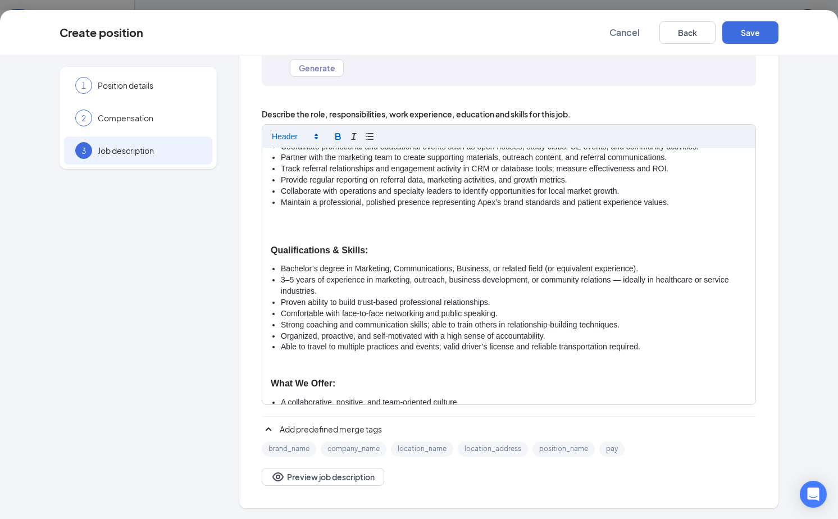
scroll to position [192, 0]
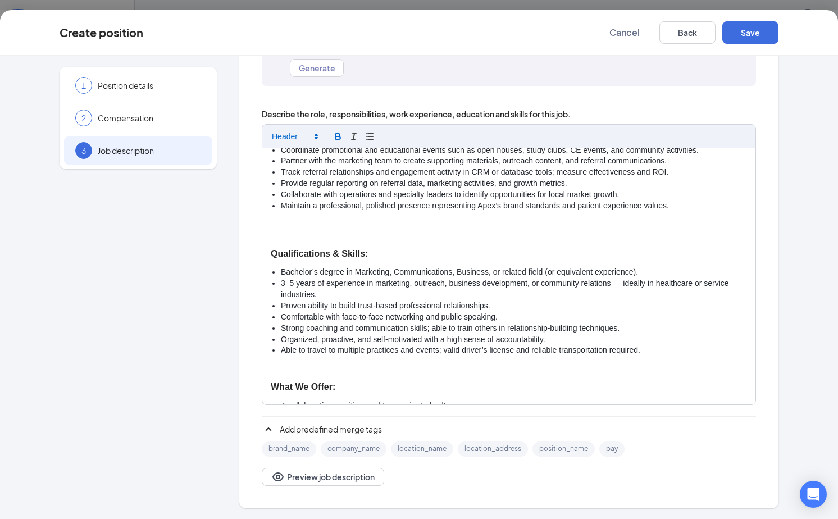
click at [293, 235] on p at bounding box center [509, 235] width 476 height 11
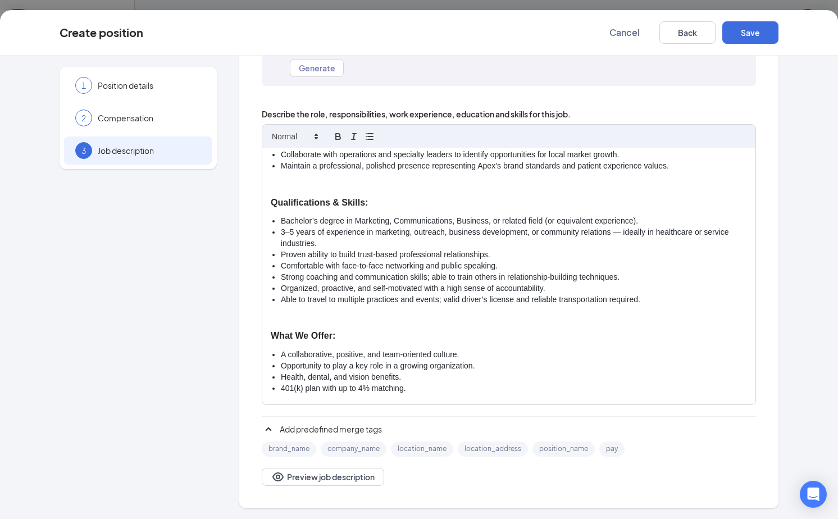
scroll to position [235, 0]
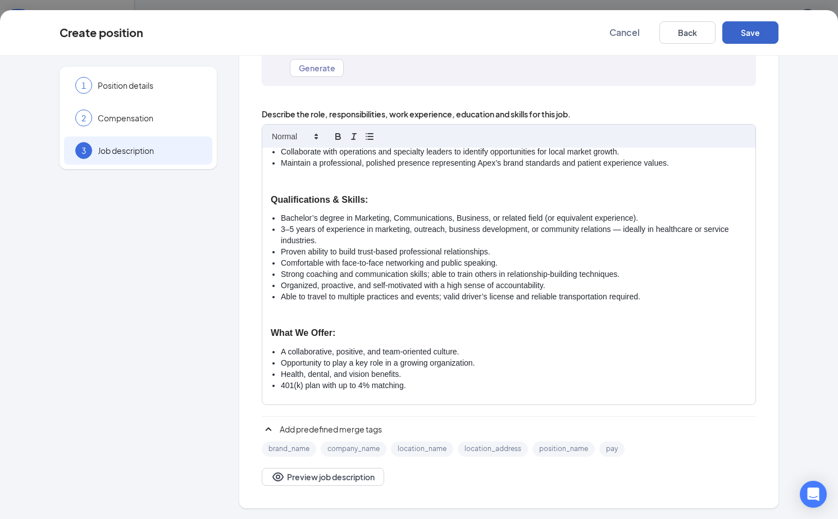
click at [762, 28] on button "Save" at bounding box center [750, 32] width 56 height 22
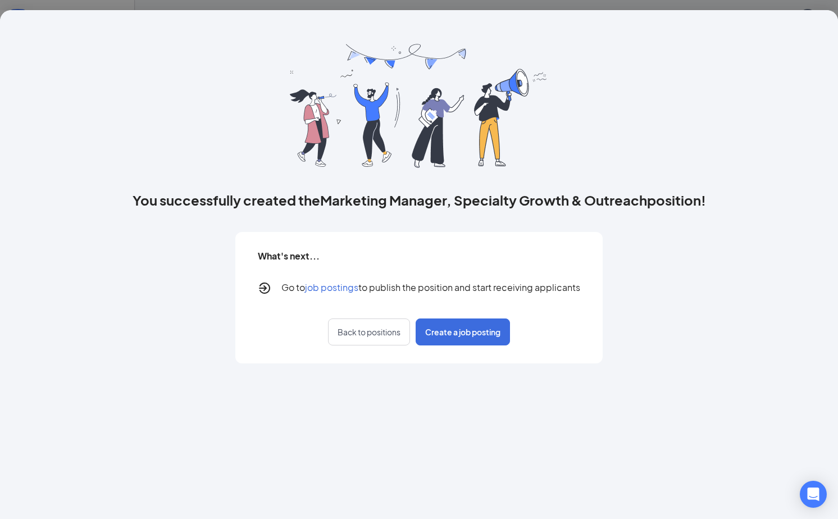
scroll to position [0, 0]
click at [333, 289] on span "job postings" at bounding box center [331, 287] width 53 height 12
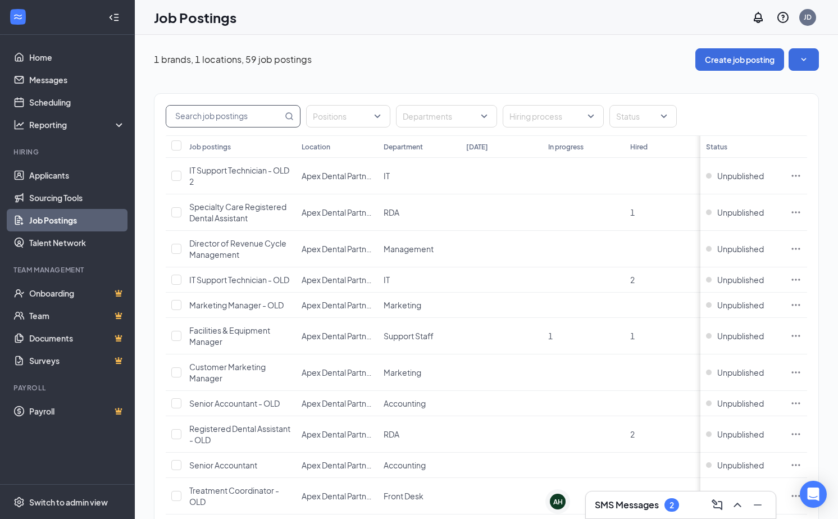
click at [216, 121] on input "text" at bounding box center [224, 116] width 116 height 21
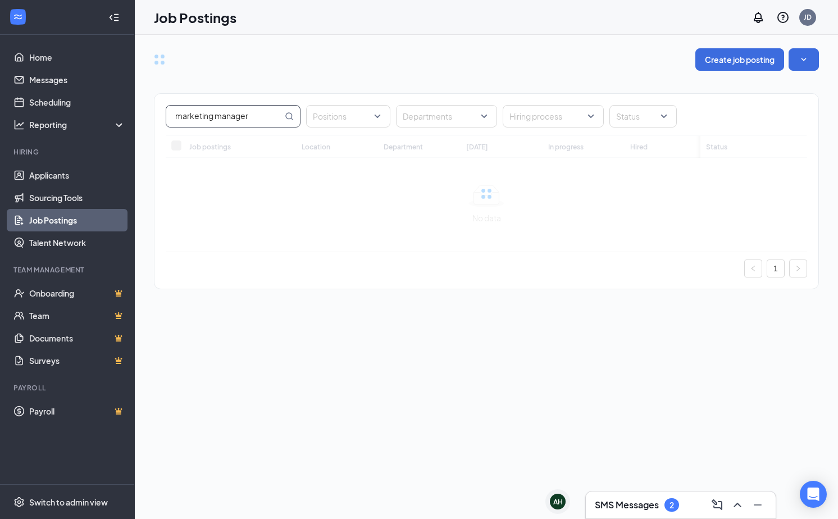
type input "marketing manager"
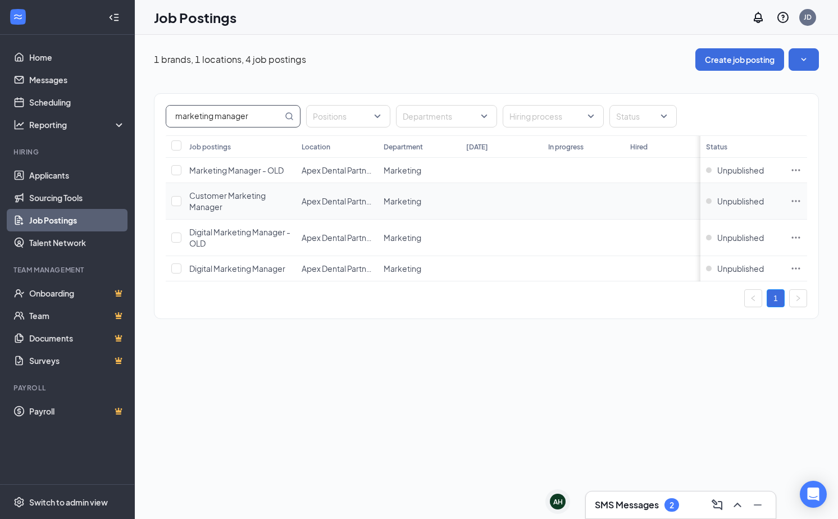
click at [236, 206] on div "Customer Marketing Manager" at bounding box center [239, 201] width 101 height 22
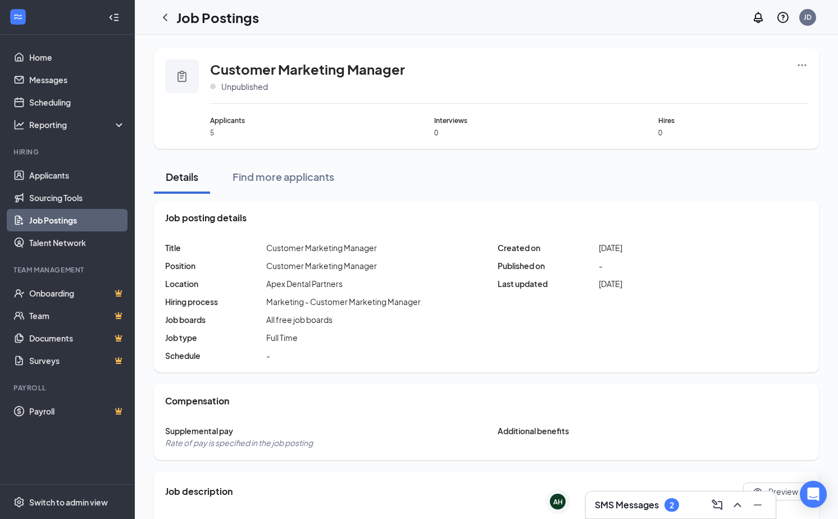
click at [174, 34] on div "Job Postings JD" at bounding box center [486, 17] width 703 height 35
click at [167, 16] on icon "ChevronLeft" at bounding box center [164, 17] width 13 height 13
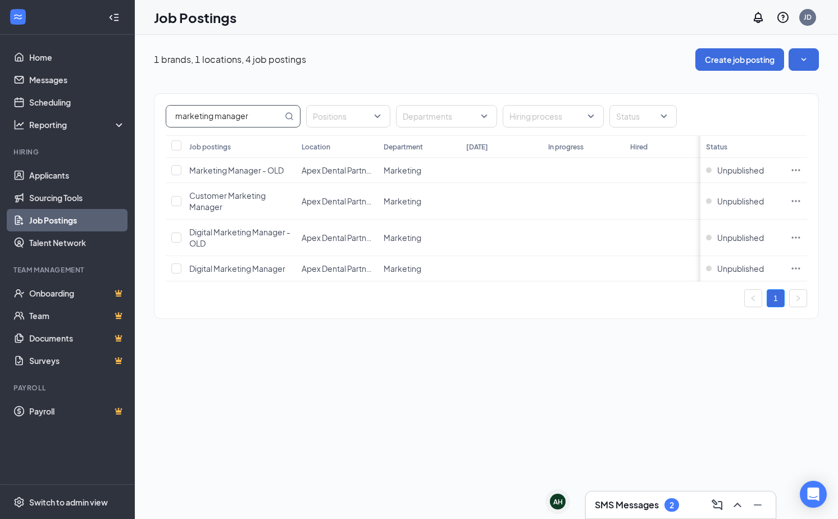
click at [252, 121] on input "marketing manager" at bounding box center [224, 116] width 116 height 21
click at [263, 118] on input "marketing manager" at bounding box center [224, 116] width 116 height 21
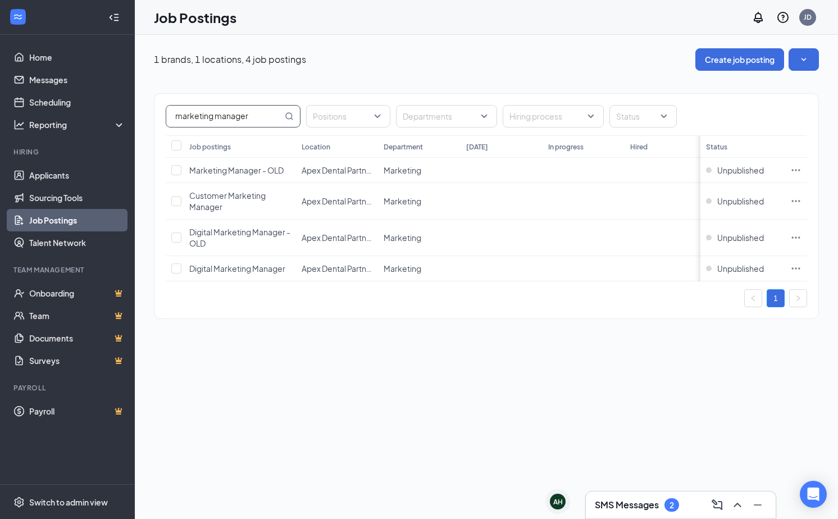
click at [263, 118] on input "marketing manager" at bounding box center [224, 116] width 116 height 21
paste input "Specialty Growth & Outreach"
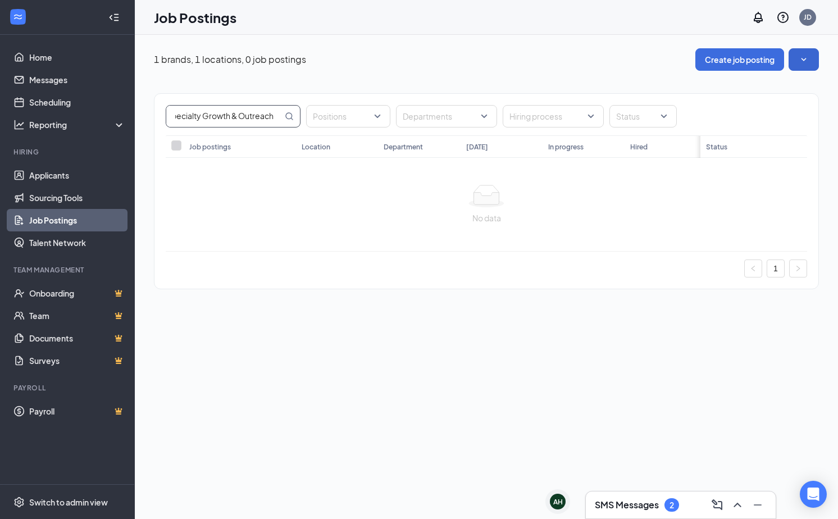
type input "Specialty Growth & Outreach"
click at [812, 57] on button "button" at bounding box center [804, 59] width 30 height 22
click at [569, 68] on div "1 brands, 1 locations, 0 job postings Create job posting" at bounding box center [486, 59] width 665 height 22
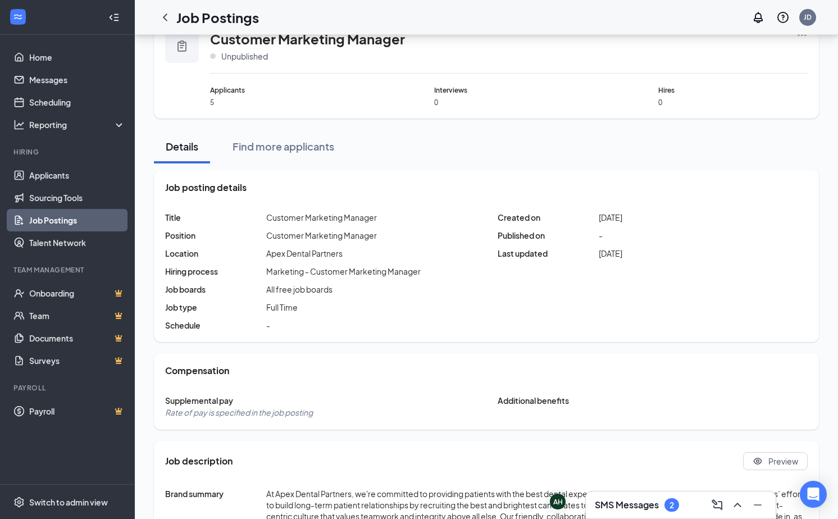
scroll to position [30, 0]
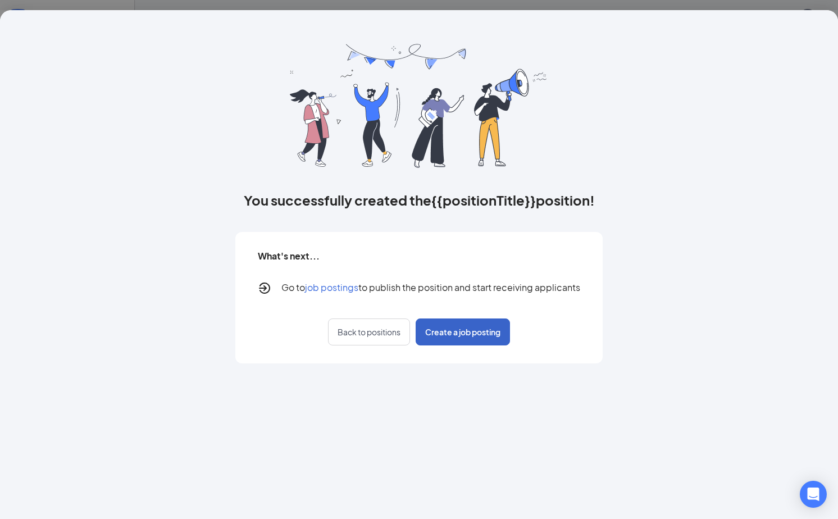
click at [437, 333] on span "Create a job posting" at bounding box center [462, 331] width 75 height 11
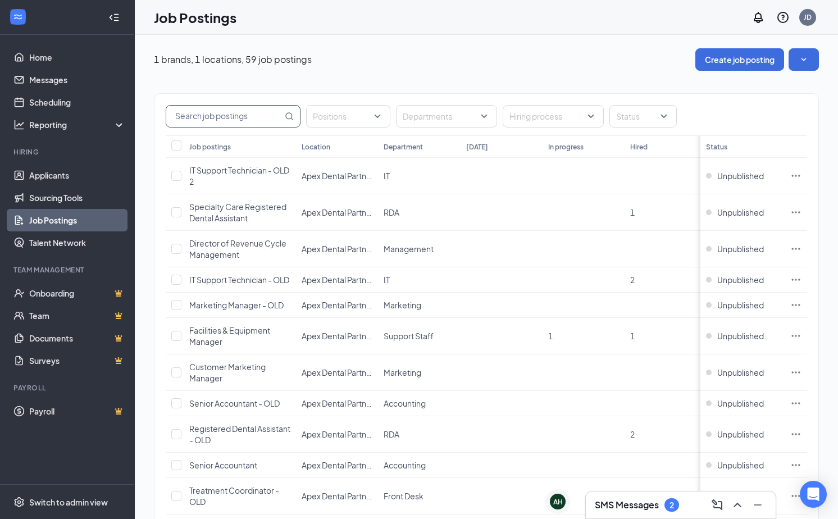
click at [229, 116] on input "text" at bounding box center [224, 116] width 116 height 21
type input "marketing manager"
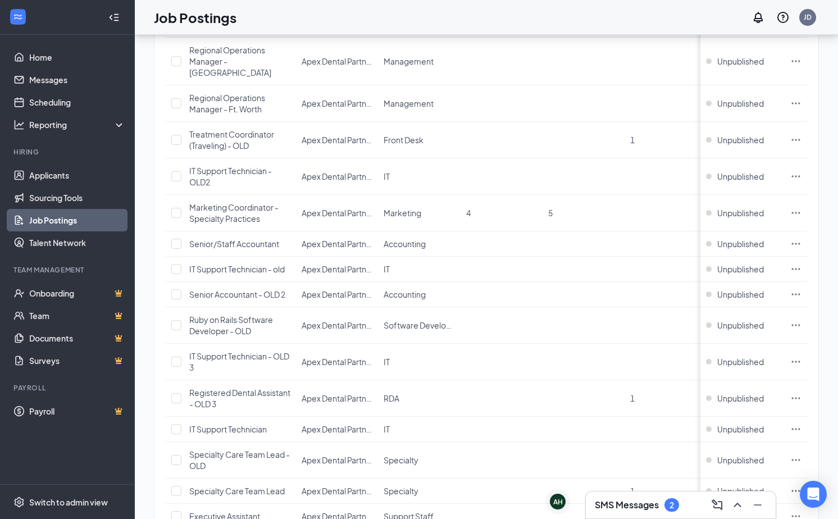
scroll to position [1313, 0]
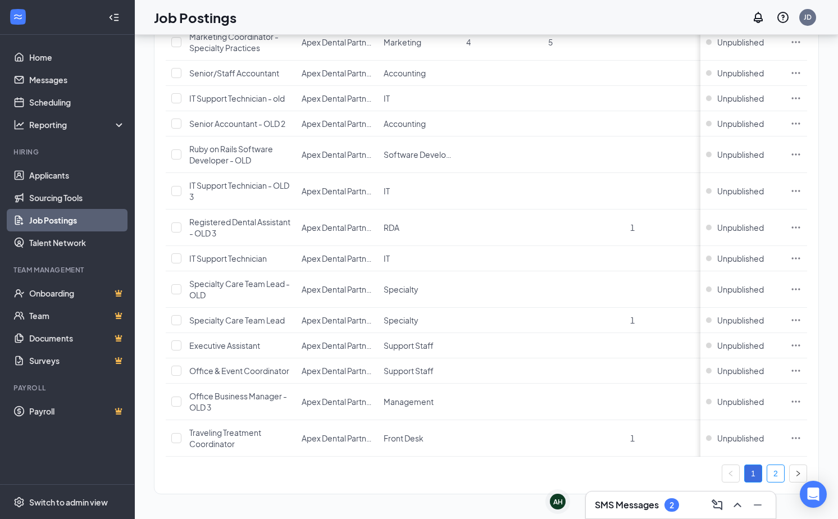
click at [771, 474] on link "2" at bounding box center [775, 473] width 17 height 17
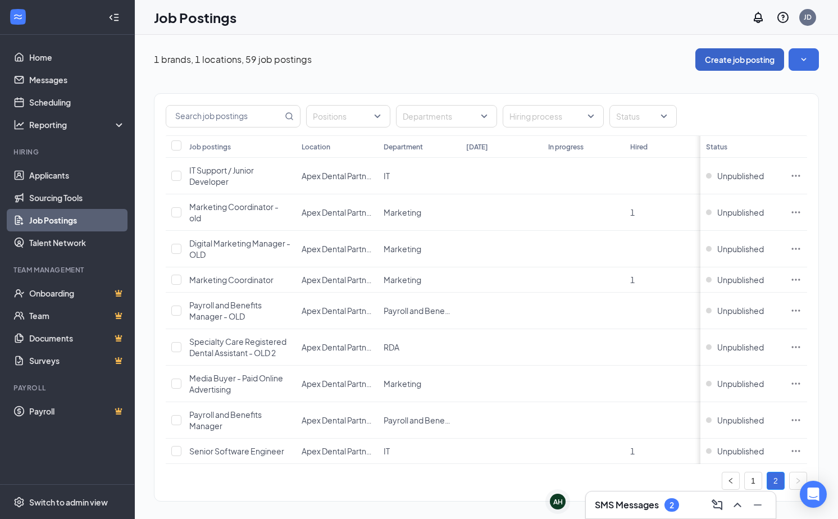
click at [744, 59] on button "Create job posting" at bounding box center [739, 59] width 89 height 22
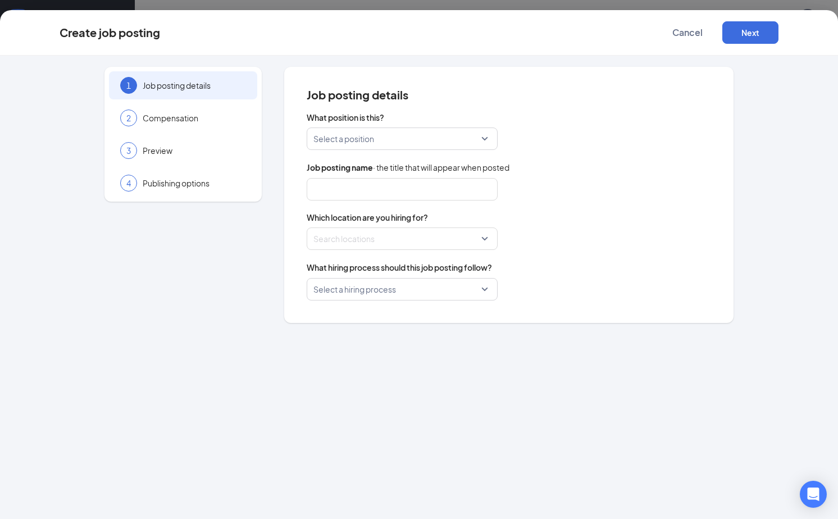
click at [449, 142] on input "search" at bounding box center [398, 138] width 170 height 21
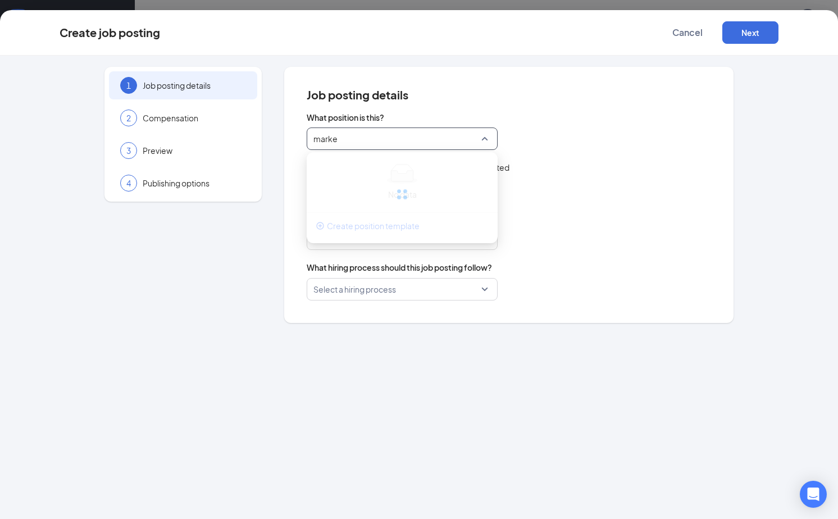
type input "market"
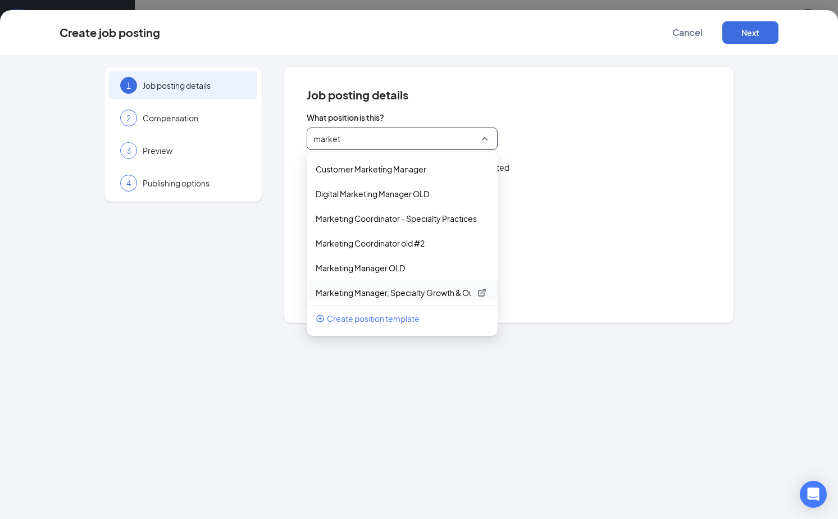
click at [438, 292] on p "Marketing Manager, Specialty Growth & Outreach" at bounding box center [393, 292] width 155 height 11
type input "Marketing Manager, Specialty Growth & Outreach"
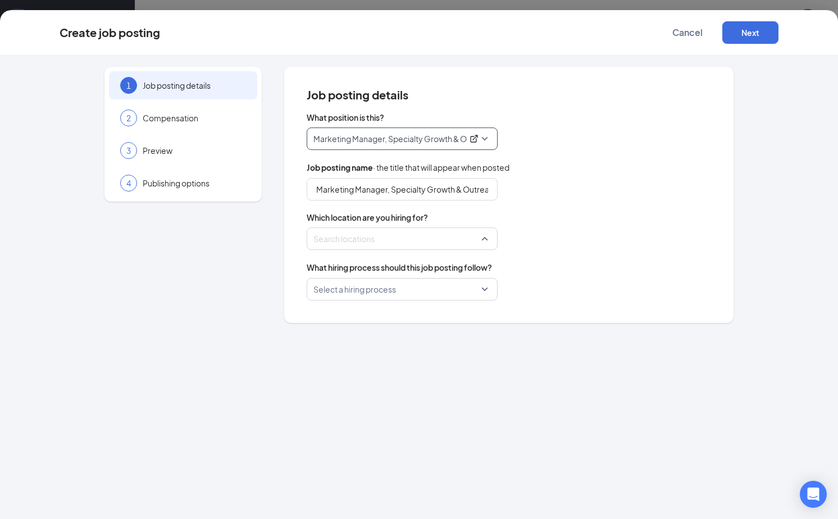
click at [453, 243] on div at bounding box center [399, 239] width 170 height 18
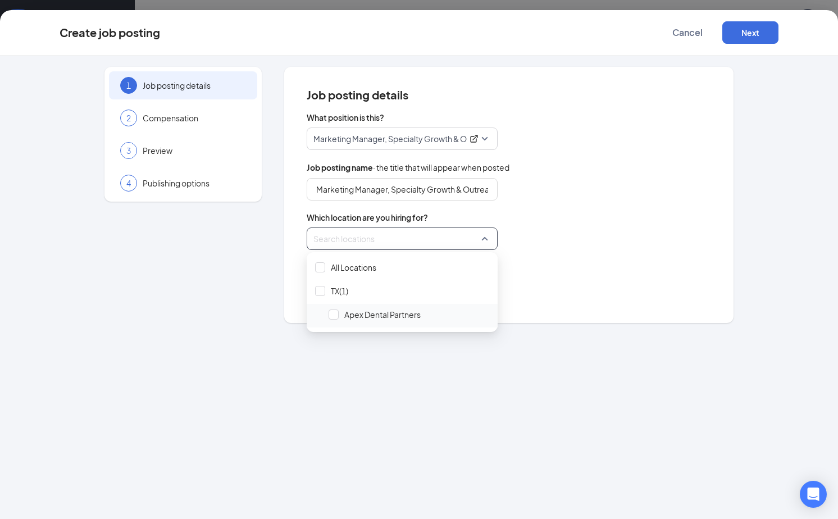
click at [361, 316] on span "Apex Dental Partners" at bounding box center [382, 314] width 76 height 11
click at [560, 252] on div "What position is this? Marketing Manager, Specialty Growth & Outreach 94219 942…" at bounding box center [509, 206] width 404 height 189
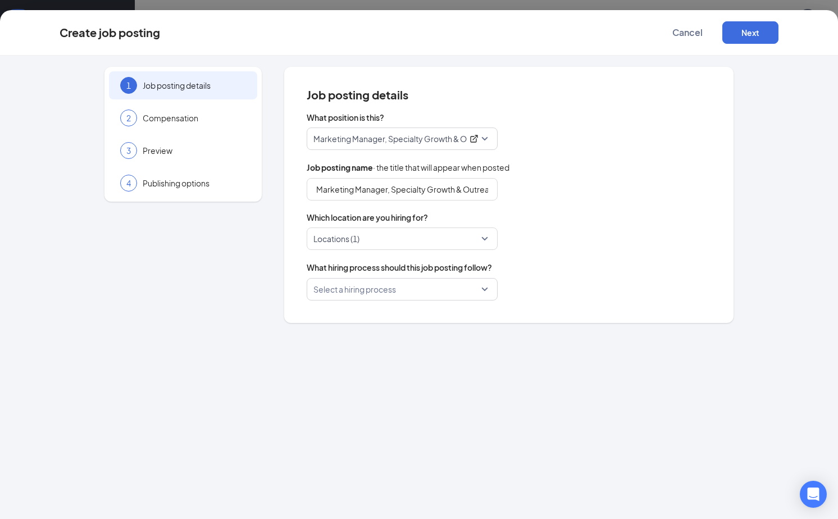
click at [461, 289] on input "search" at bounding box center [398, 289] width 170 height 21
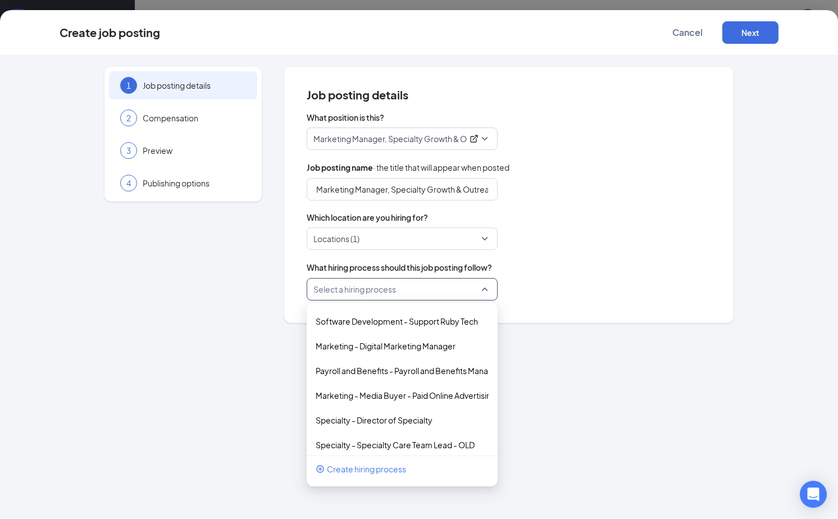
scroll to position [973, 0]
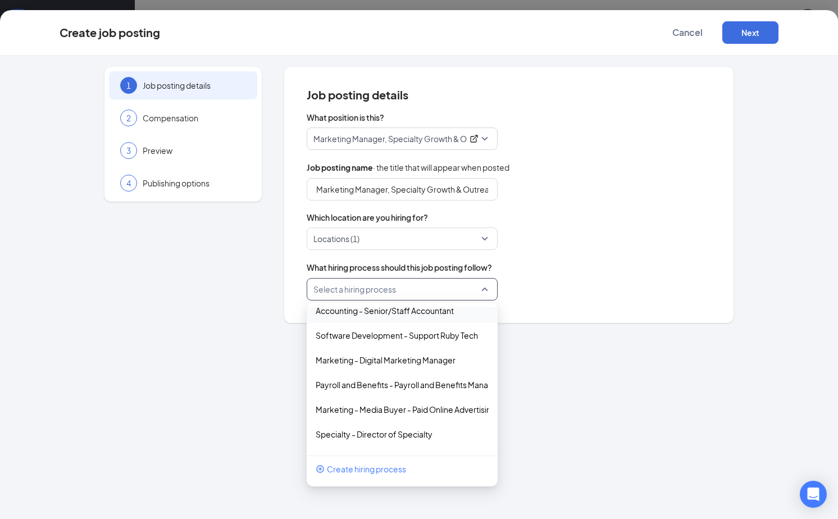
click at [554, 284] on div "Select a hiring process 70725 70726 70727 [GEOGRAPHIC_DATA] - Pediatric Dental …" at bounding box center [509, 289] width 404 height 22
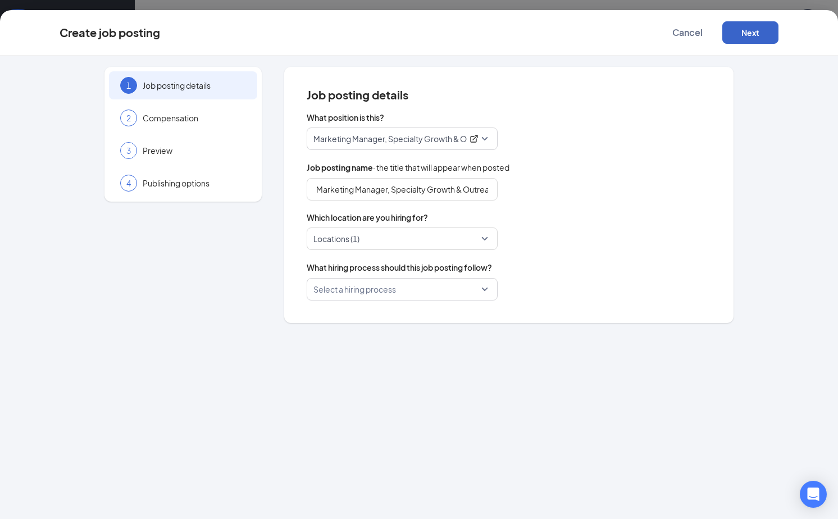
click at [762, 30] on button "Next" at bounding box center [750, 32] width 56 height 22
click at [746, 38] on button "Next" at bounding box center [750, 32] width 56 height 22
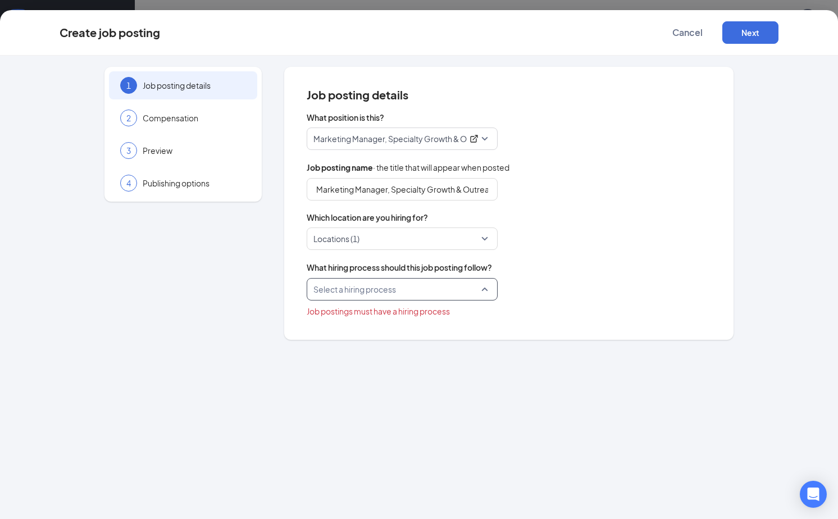
click at [482, 298] on input "search" at bounding box center [398, 289] width 170 height 21
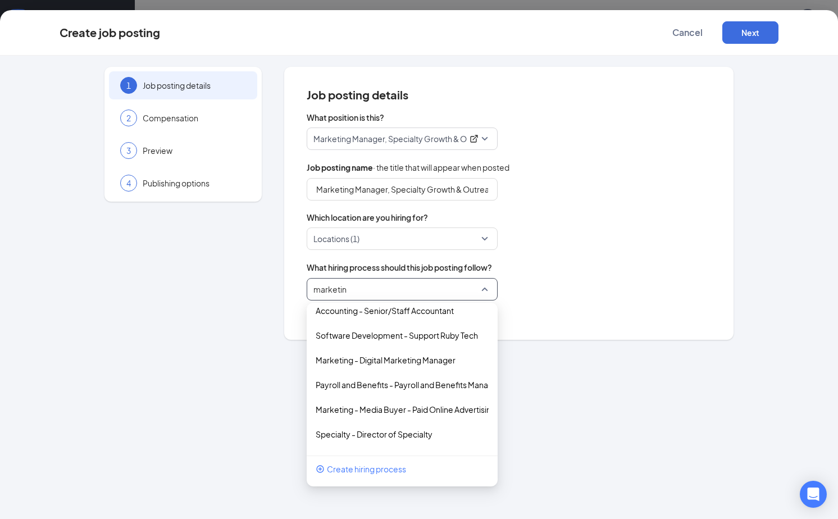
type input "marketing"
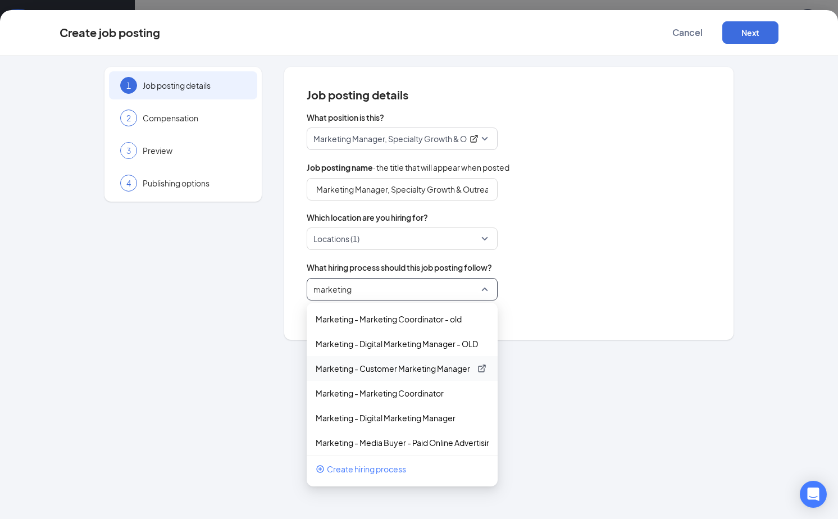
scroll to position [0, 0]
click at [425, 395] on p "Marketing - Marketing Coordinator" at bounding box center [393, 393] width 155 height 11
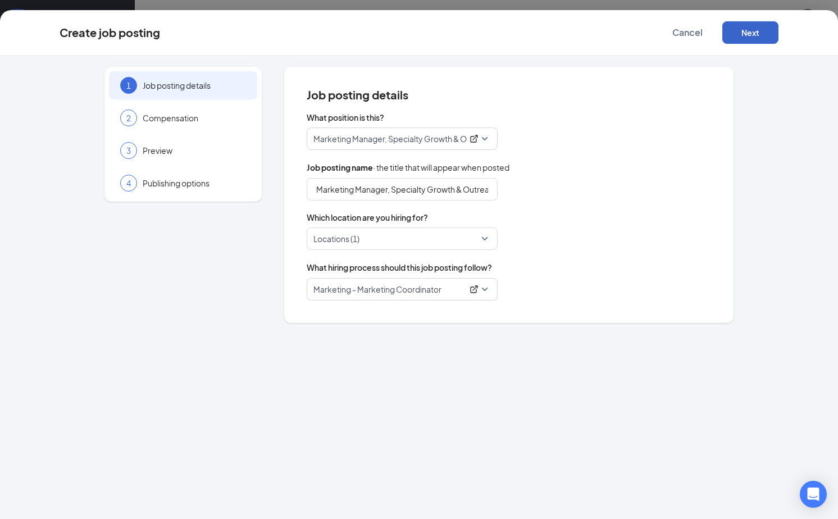
click at [747, 39] on button "Next" at bounding box center [750, 32] width 56 height 22
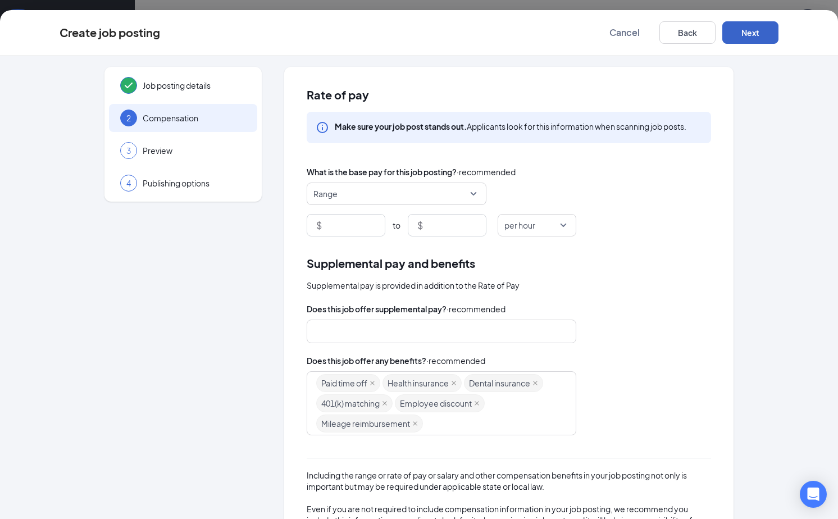
click at [466, 192] on span "Range" at bounding box center [391, 193] width 156 height 21
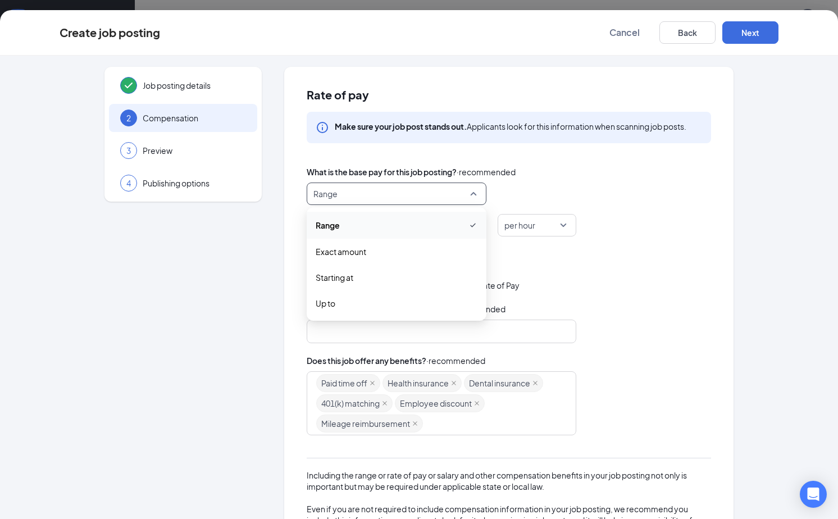
click at [466, 192] on span "Range" at bounding box center [391, 193] width 156 height 21
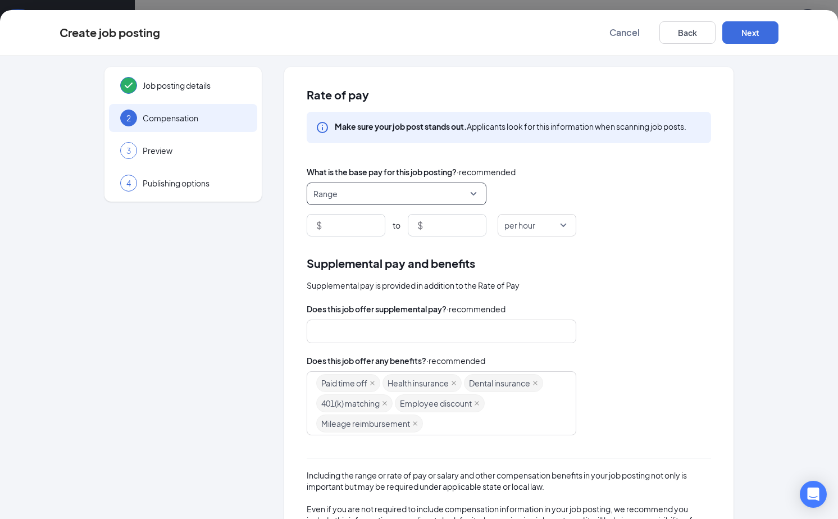
click at [553, 229] on span "per hour" at bounding box center [531, 225] width 55 height 21
click at [527, 365] on span "per year" at bounding box center [522, 360] width 31 height 12
click at [359, 225] on input at bounding box center [354, 225] width 61 height 21
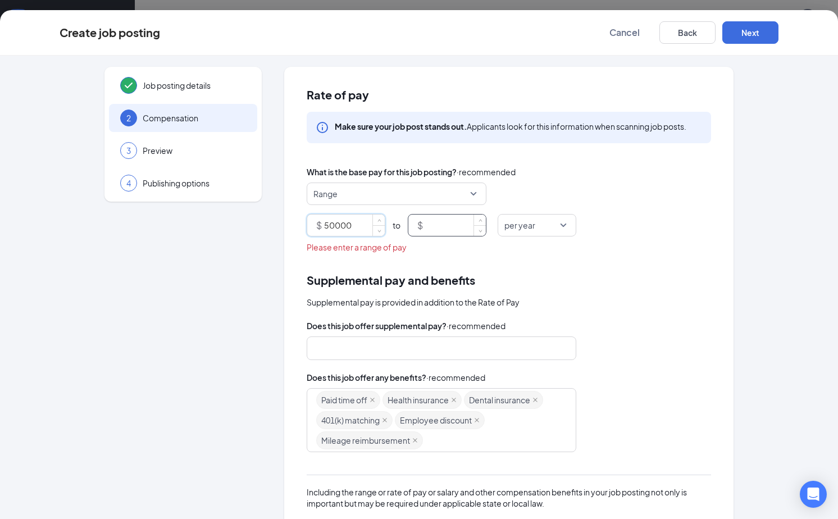
type input "50000"
click at [427, 224] on input at bounding box center [455, 225] width 61 height 21
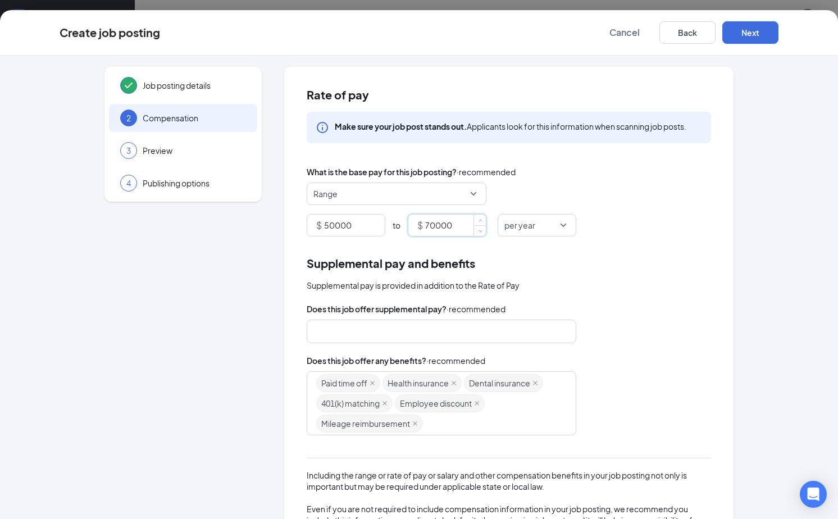
type input "70000"
click at [537, 264] on div "Supplemental pay and benefits" at bounding box center [509, 262] width 404 height 17
click at [772, 29] on button "Next" at bounding box center [750, 32] width 56 height 22
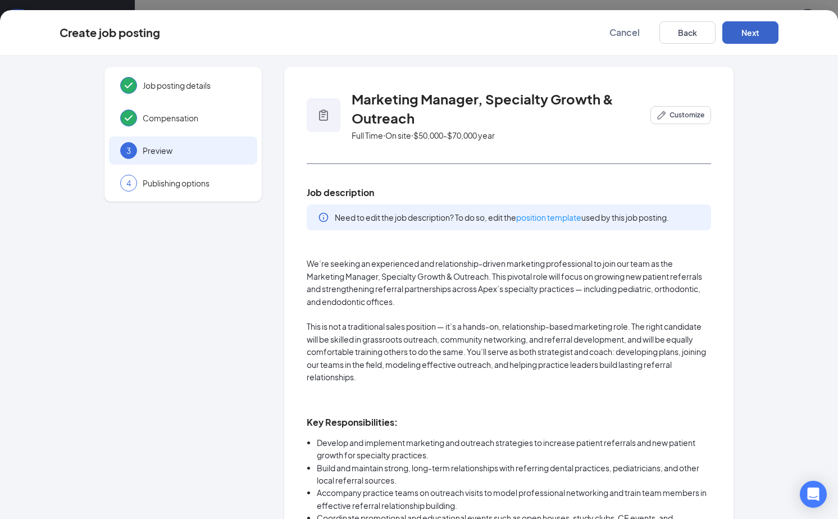
click at [752, 37] on button "Next" at bounding box center [750, 32] width 56 height 22
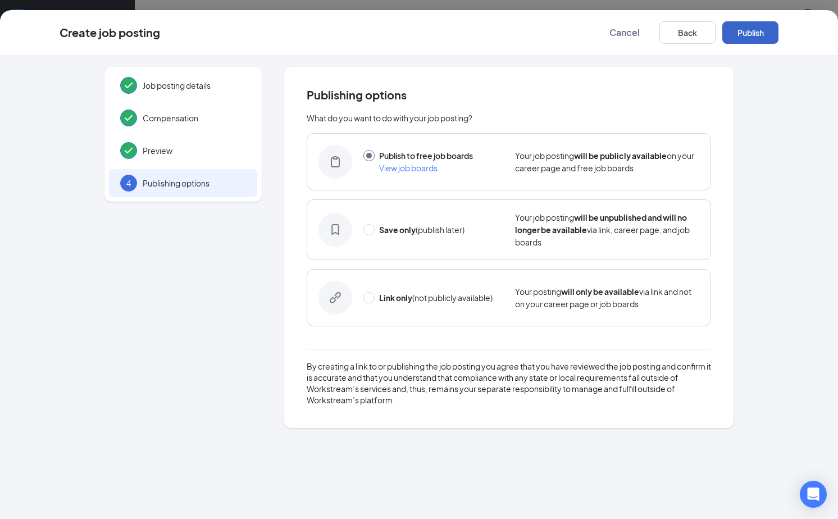
click at [756, 35] on button "Publish" at bounding box center [750, 32] width 56 height 22
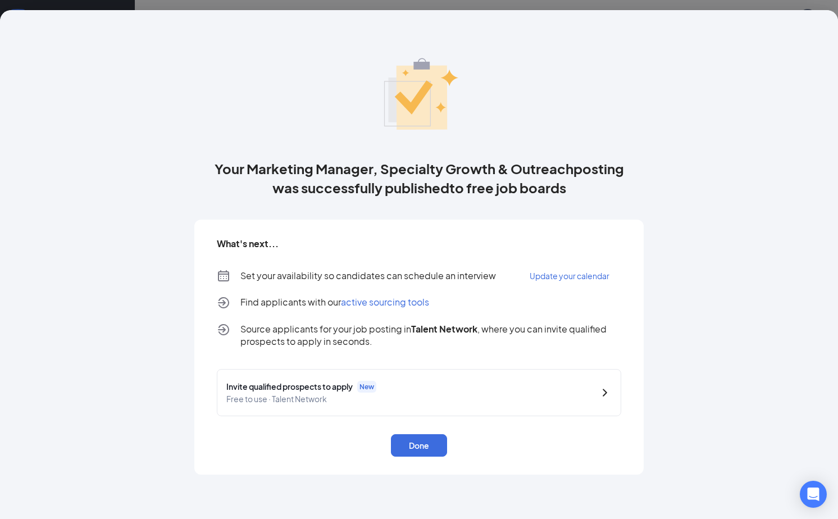
click at [508, 400] on span "Free to use · Talent Network" at bounding box center [407, 399] width 363 height 12
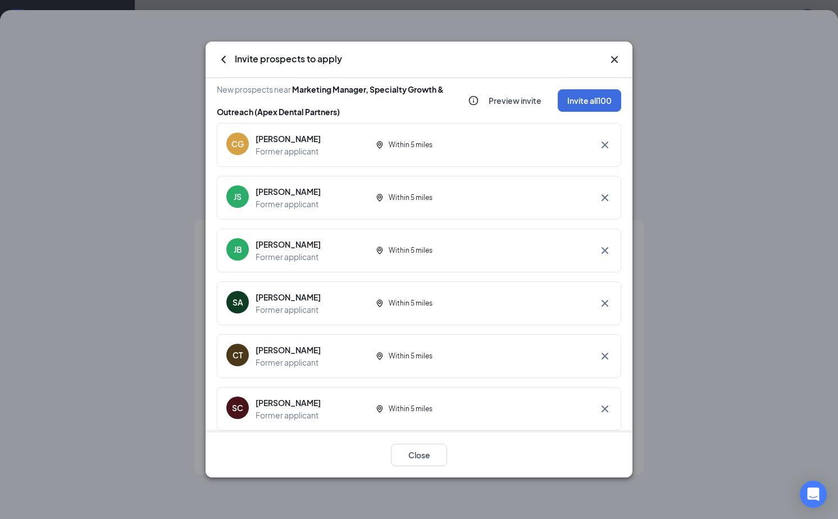
click at [609, 60] on icon "Cross" at bounding box center [614, 59] width 13 height 13
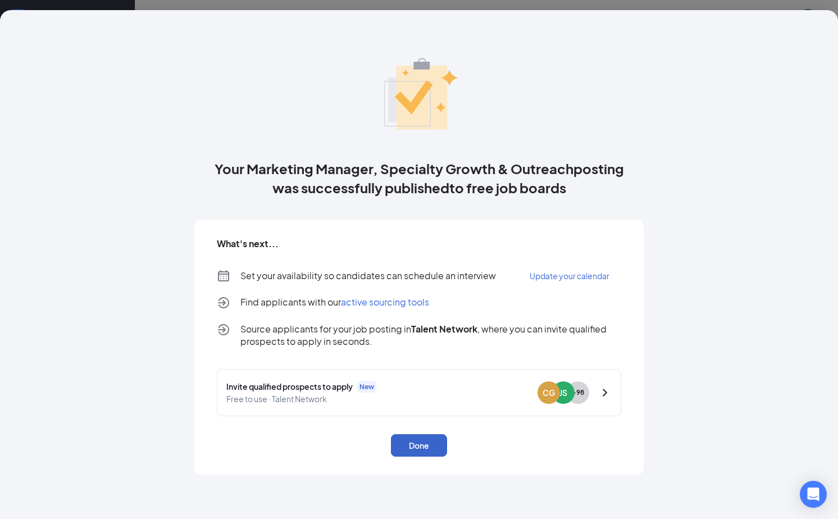
click at [413, 442] on button "Done" at bounding box center [419, 445] width 56 height 22
